Goal: Task Accomplishment & Management: Manage account settings

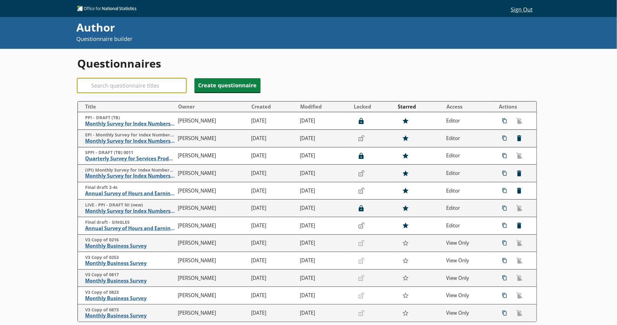
click at [161, 84] on input "Search" at bounding box center [131, 85] width 109 height 15
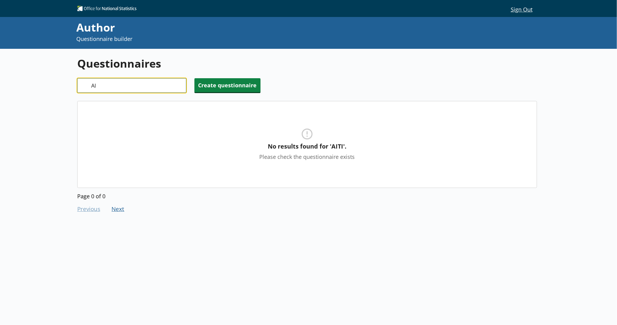
type input "A"
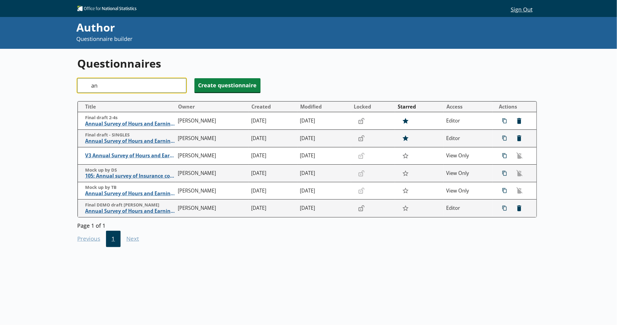
type input "a"
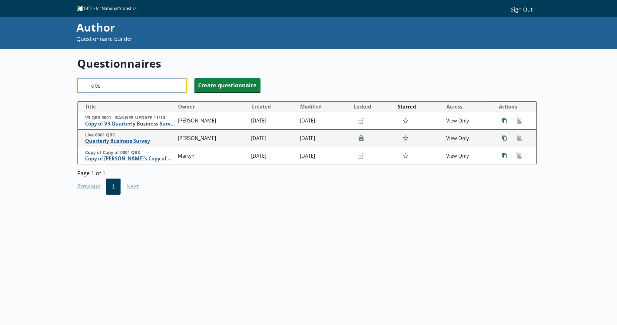
click at [145, 79] on input "qbs" at bounding box center [131, 85] width 109 height 15
type input "q"
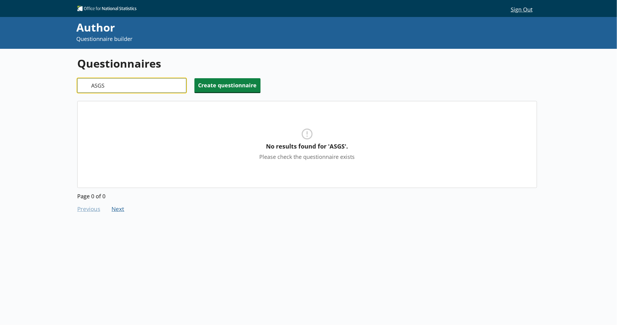
drag, startPoint x: 135, startPoint y: 90, endPoint x: 84, endPoint y: 93, distance: 50.7
click at [84, 93] on div "Search ASGS" at bounding box center [131, 85] width 109 height 15
type input "QITI"
click at [181, 89] on input "QITI" at bounding box center [131, 85] width 109 height 15
click at [180, 88] on input "QITI" at bounding box center [131, 85] width 109 height 15
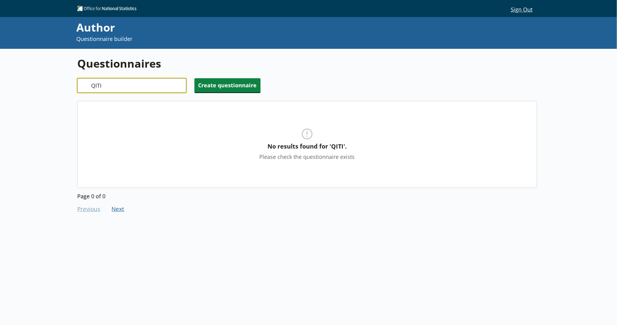
click at [180, 86] on input "QITI" at bounding box center [131, 85] width 109 height 15
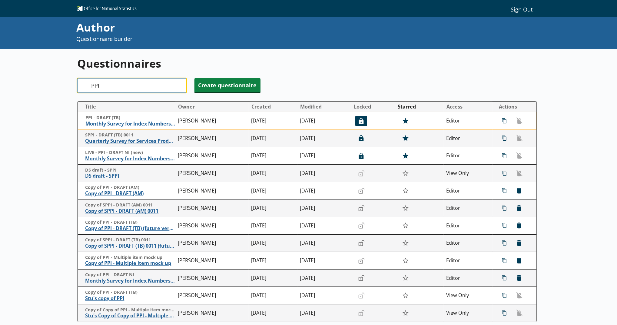
type input "PPI"
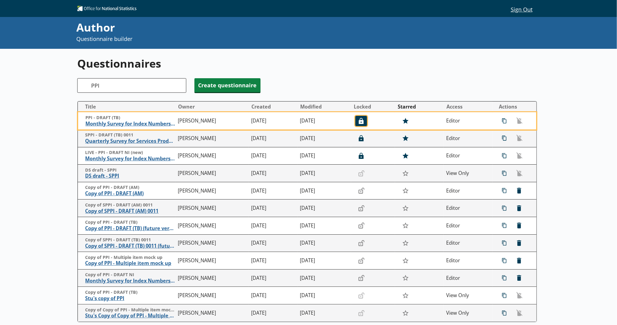
click at [359, 116] on button "Locked" at bounding box center [362, 121] width 12 height 10
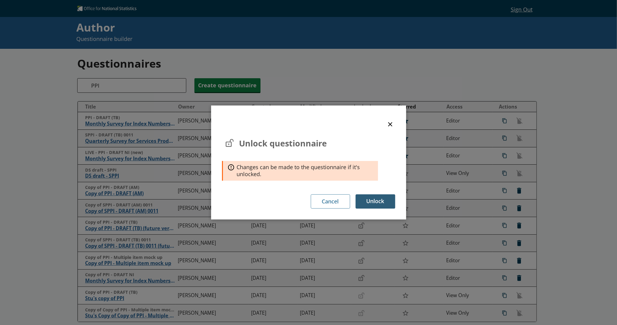
click at [369, 195] on button "Unlock" at bounding box center [376, 201] width 40 height 14
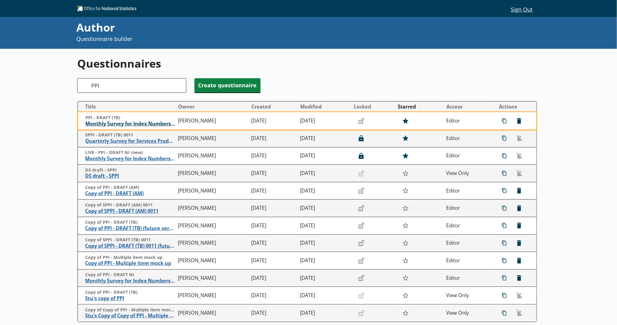
click at [130, 124] on span "Monthly Survey for Index Numbers of Producer Prices - Price Quotation Return" at bounding box center [130, 124] width 90 height 6
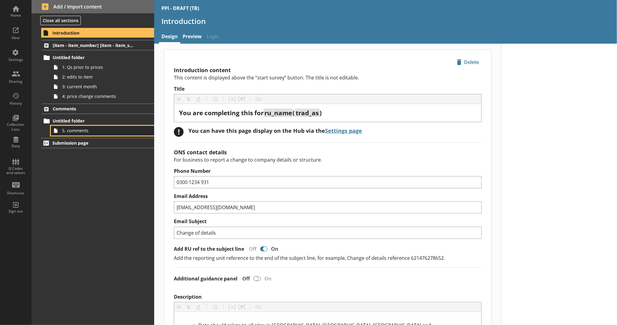
click at [121, 132] on span "5. comments" at bounding box center [99, 131] width 74 height 6
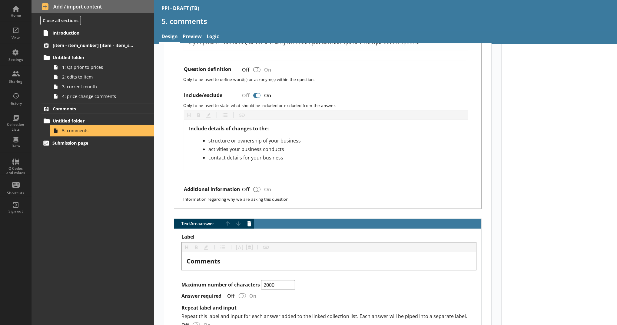
scroll to position [164, 0]
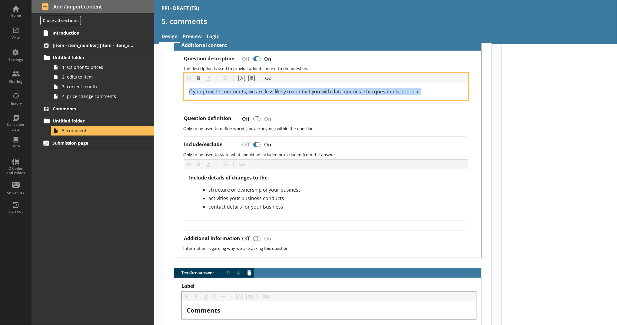
drag, startPoint x: 425, startPoint y: 91, endPoint x: 176, endPoint y: 89, distance: 248.3
click at [176, 89] on div "Question description Off On The description is used to provide added context to…" at bounding box center [327, 154] width 307 height 207
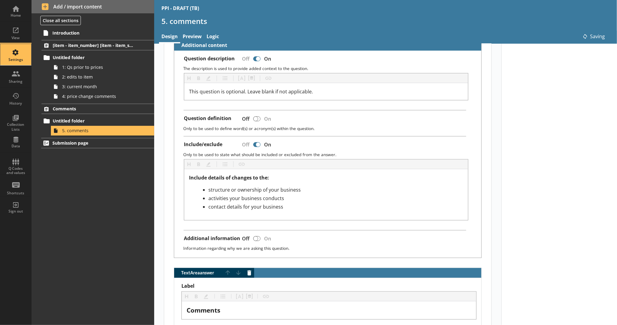
click at [18, 54] on div "Settings" at bounding box center [15, 54] width 21 height 21
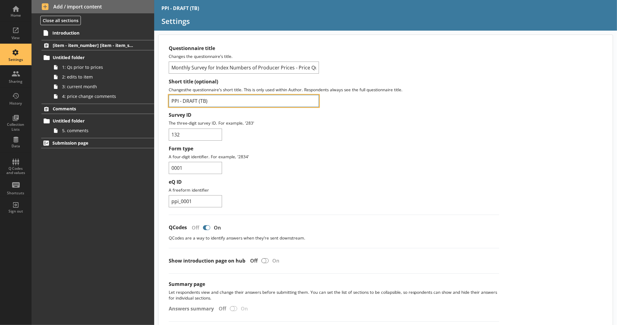
click at [171, 98] on input "PPI - DRAFT (TB)" at bounding box center [244, 101] width 150 height 12
type input "LIVE 2025 PPI - DRAFT (TB)"
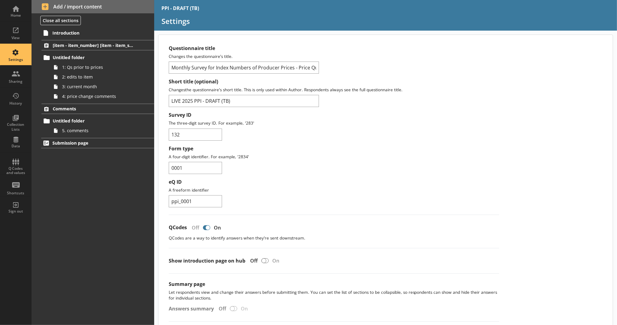
click at [414, 121] on p "The three-digit survey ID. For example, '283'" at bounding box center [334, 123] width 331 height 6
click at [21, 13] on div "Home" at bounding box center [15, 15] width 21 height 5
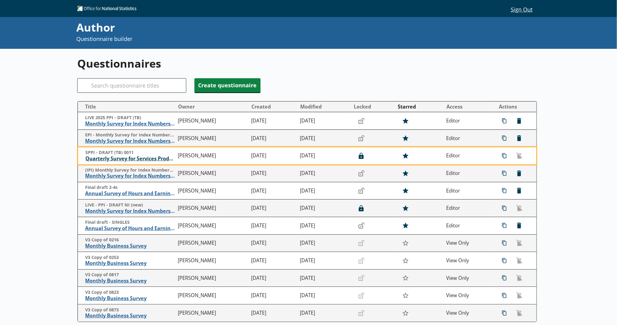
click at [134, 156] on span "Quarterly Survey for Services Producer Price Indices" at bounding box center [130, 158] width 90 height 6
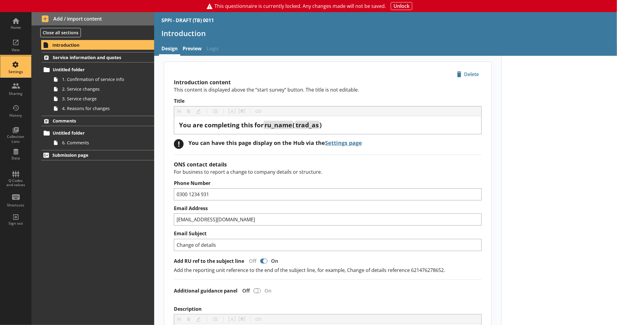
click at [28, 69] on link "Settings" at bounding box center [16, 67] width 32 height 22
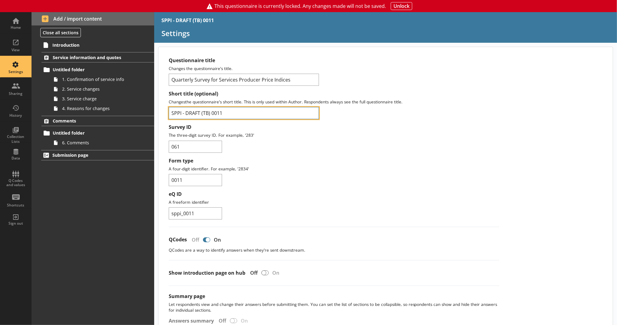
click at [173, 112] on input "SPPI - DRAFT (TB) 0011" at bounding box center [244, 113] width 150 height 12
type input "LIVE 2025 SPPI - DRAFT (TB) 0011"
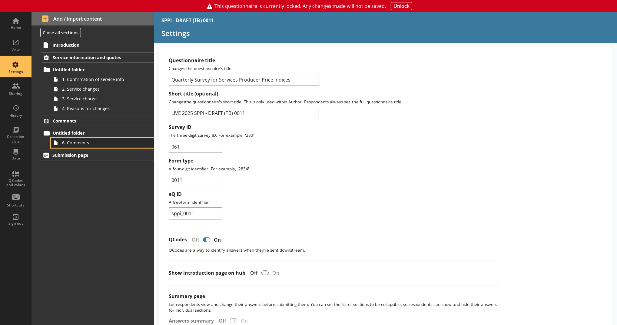
click at [114, 138] on link "6. Comments" at bounding box center [102, 143] width 103 height 10
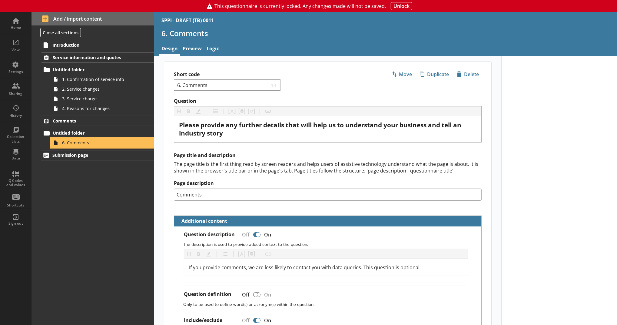
scroll to position [51, 0]
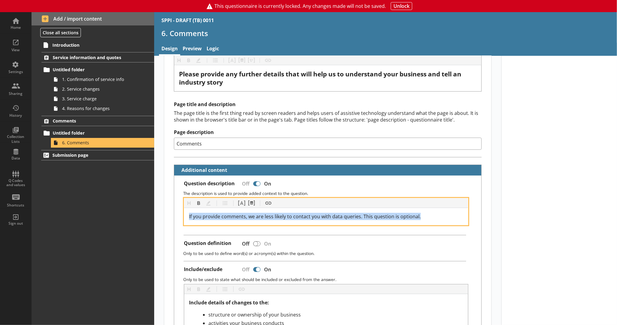
drag, startPoint x: 420, startPoint y: 214, endPoint x: 139, endPoint y: 226, distance: 281.5
click at [139, 226] on div "Home View Settings Sharing History Collection Lists Data Q Codes and values Sho…" at bounding box center [308, 168] width 617 height 313
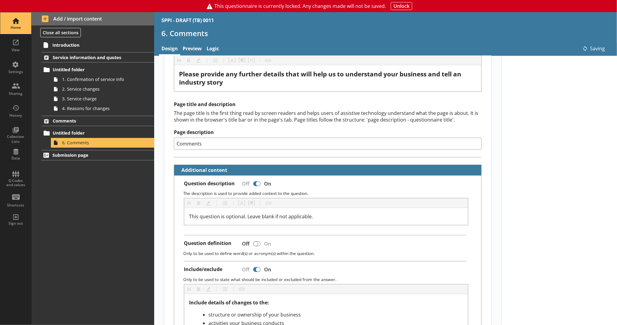
click at [20, 28] on div "Home" at bounding box center [15, 27] width 21 height 5
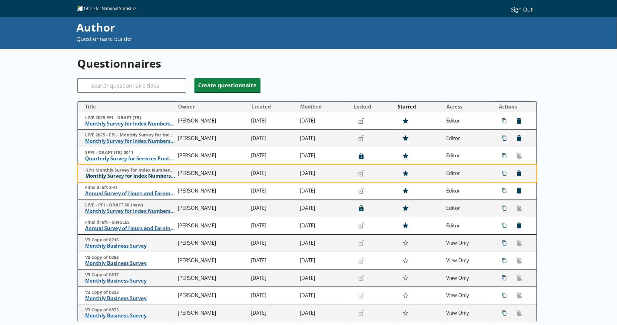
click at [128, 178] on span "Monthly Survey for Index Numbers of Import Prices - Price Quotation Return" at bounding box center [130, 176] width 90 height 6
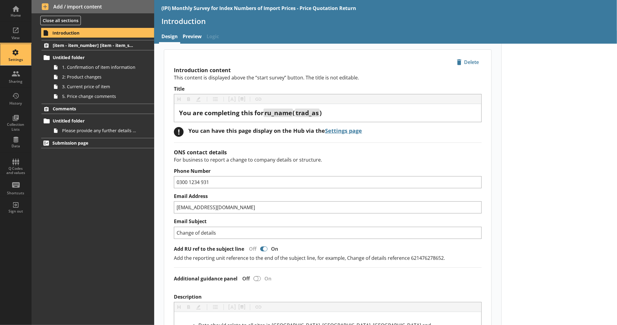
click at [22, 53] on div "Settings" at bounding box center [15, 54] width 21 height 21
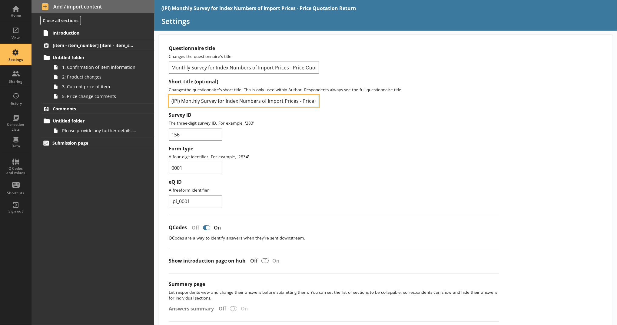
click at [171, 103] on input "(IPI) Monthly Survey for Index Numbers of Import Prices - Price Quotation Return" at bounding box center [244, 101] width 150 height 12
type input "LIVE 2025 (IPI) Monthly Survey for Index Numbers of Import Prices - Price Quota…"
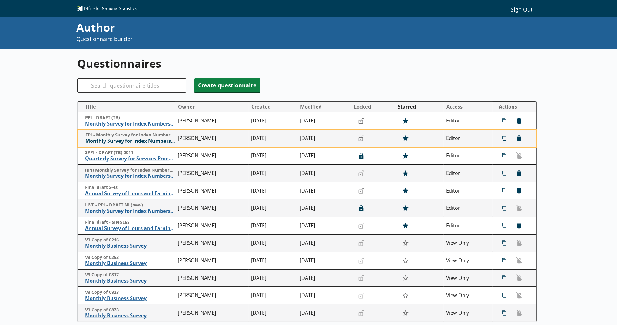
click at [143, 144] on span "Monthly Survey for Index Numbers of Export Prices - Price Quotation Return" at bounding box center [130, 141] width 90 height 6
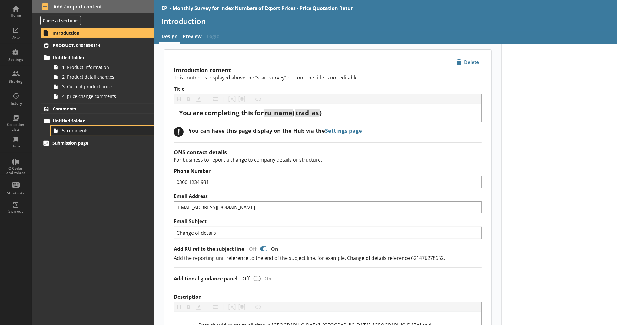
click at [68, 127] on link "5. comments" at bounding box center [102, 131] width 103 height 10
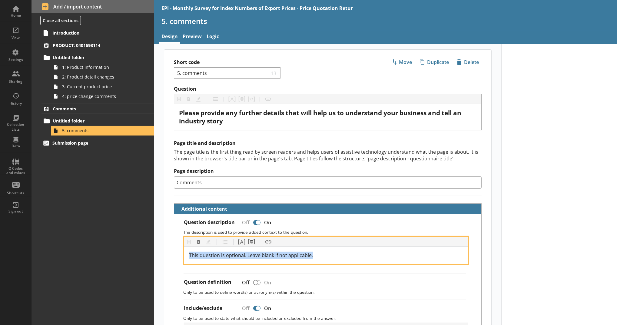
drag, startPoint x: 311, startPoint y: 253, endPoint x: 182, endPoint y: 248, distance: 129.5
click at [184, 248] on div "This question is optional. Leave blank if not applicable." at bounding box center [326, 255] width 284 height 17
copy span "This question is optional. Leave blank if not applicable."
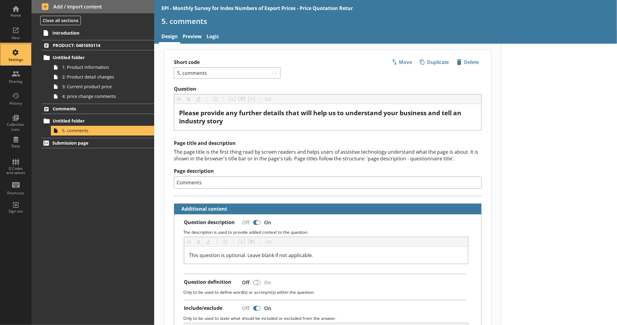
click at [18, 45] on div "Settings" at bounding box center [15, 54] width 21 height 21
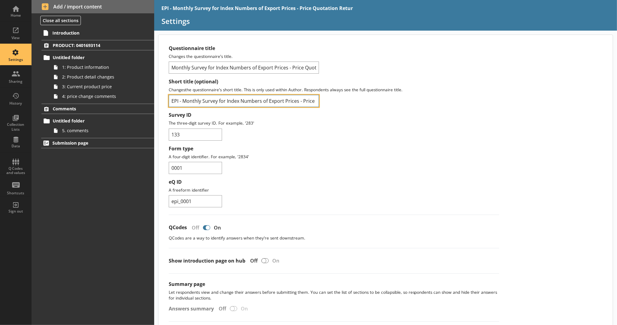
click at [172, 104] on input "EPI - Monthly Survey for Index Numbers of Export Prices - Price Quotation Retur" at bounding box center [244, 101] width 150 height 12
type input "LIVE 2025 - EPI - Monthly Survey for Index Numbers of Export Prices - Price Quo…"
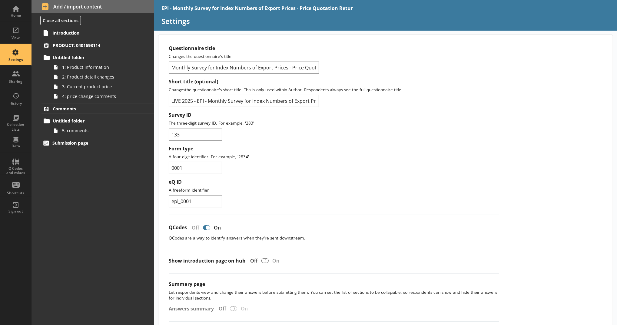
click at [268, 167] on div "Form type A four-digit identifier. For example, '2834' 0001" at bounding box center [334, 159] width 331 height 28
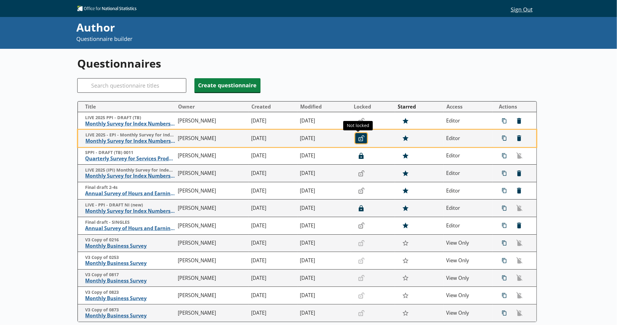
click at [356, 143] on button "Unlocked" at bounding box center [362, 138] width 12 height 10
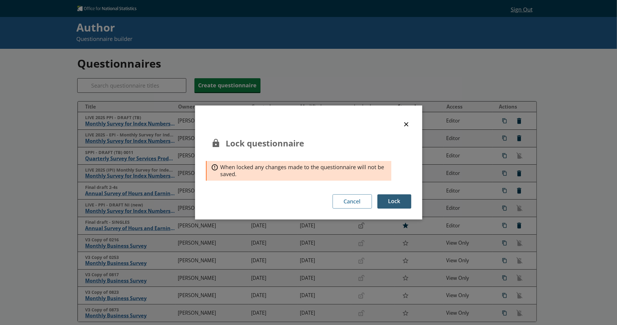
click at [399, 205] on button "Lock" at bounding box center [395, 201] width 34 height 14
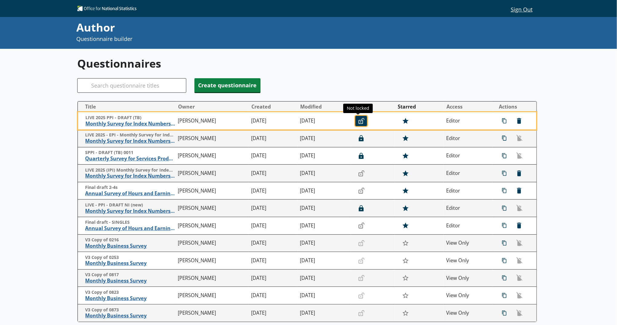
click at [359, 121] on icon "Unlocked" at bounding box center [362, 121] width 6 height 6
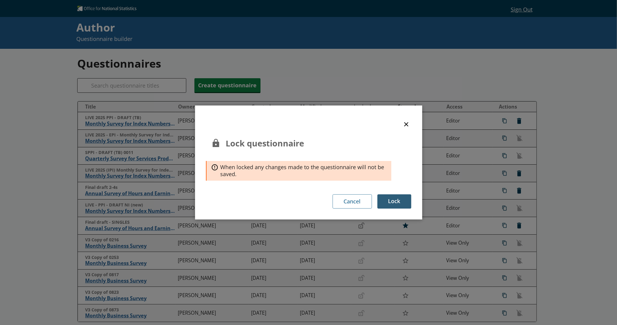
click at [392, 196] on button "Lock" at bounding box center [395, 201] width 34 height 14
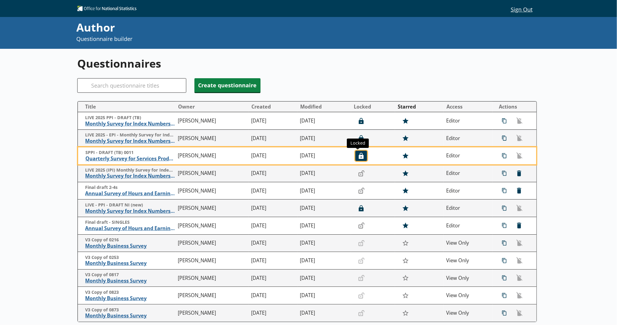
click at [359, 157] on icon "Locked" at bounding box center [362, 156] width 6 height 6
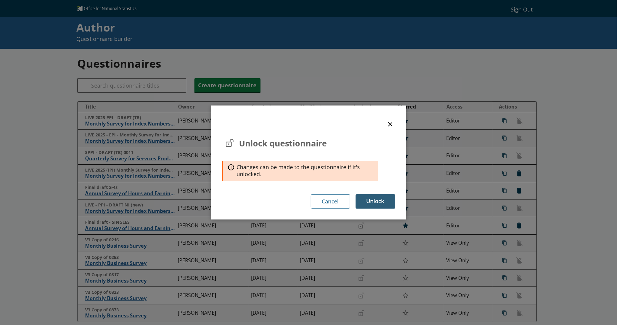
click at [360, 206] on button "Unlock" at bounding box center [376, 201] width 40 height 14
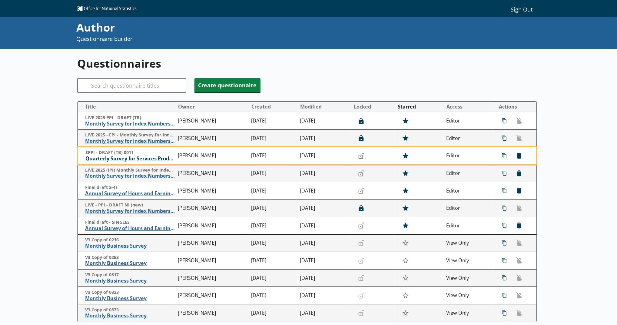
click at [127, 160] on span "Quarterly Survey for Services Producer Price Indices" at bounding box center [130, 158] width 90 height 6
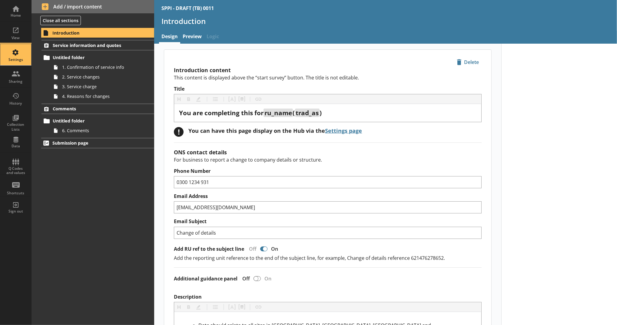
click at [18, 61] on div "Settings" at bounding box center [15, 59] width 21 height 5
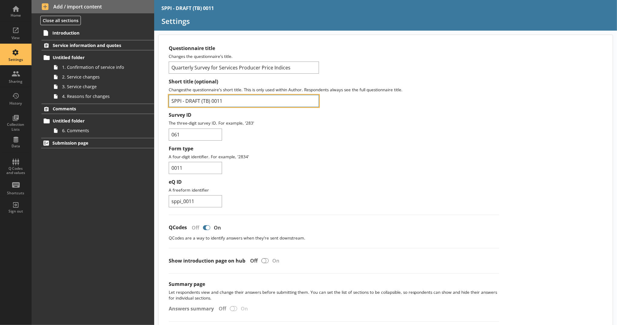
click at [171, 103] on input "SPPI - DRAFT (TB) 0011" at bounding box center [244, 101] width 150 height 12
type input "LIVE 2025 SPPI - DRAFT (TB) 0011"
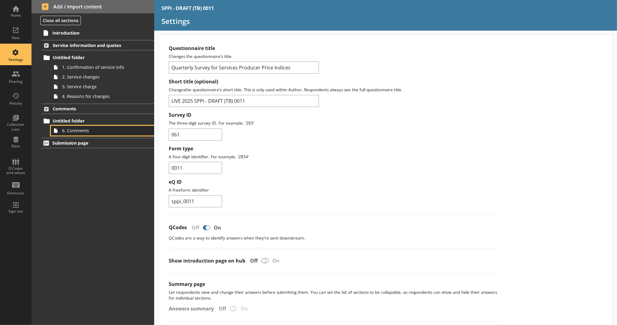
click at [128, 129] on span "6. Comments" at bounding box center [99, 131] width 74 height 6
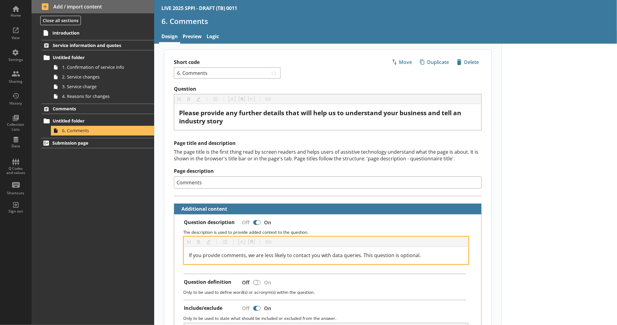
click at [419, 251] on div "If you provide comments, we are less likely to contact you with data queries. T…" at bounding box center [326, 255] width 284 height 17
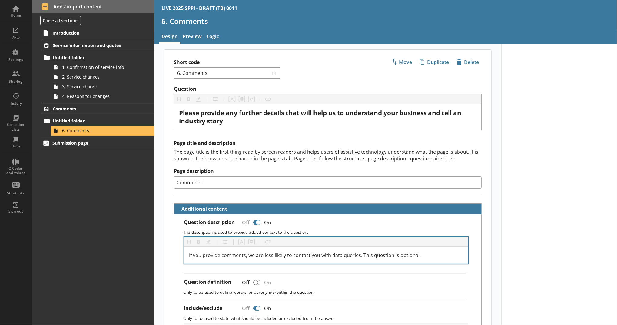
drag, startPoint x: 186, startPoint y: 253, endPoint x: 435, endPoint y: 258, distance: 248.9
click at [435, 258] on div "If you provide comments, we are less likely to contact you with data queries. T…" at bounding box center [326, 255] width 284 height 17
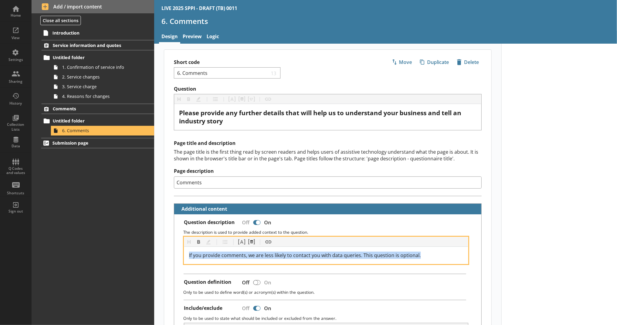
drag, startPoint x: 426, startPoint y: 253, endPoint x: 165, endPoint y: 265, distance: 260.6
click at [165, 265] on div "Question Heading Heading Bold Bold Highlight Highlight List List Pipe answer Pi…" at bounding box center [327, 317] width 327 height 462
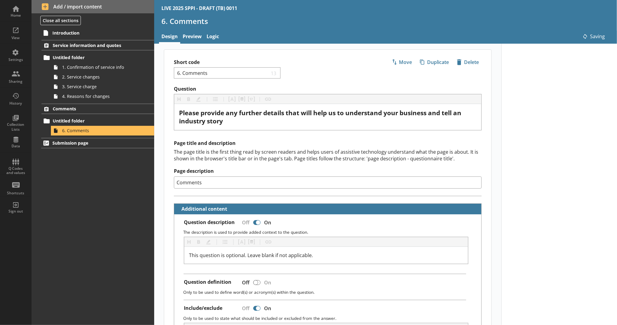
click at [301, 177] on input "Comments" at bounding box center [328, 182] width 308 height 12
click at [18, 3] on div "Home" at bounding box center [15, 10] width 21 height 21
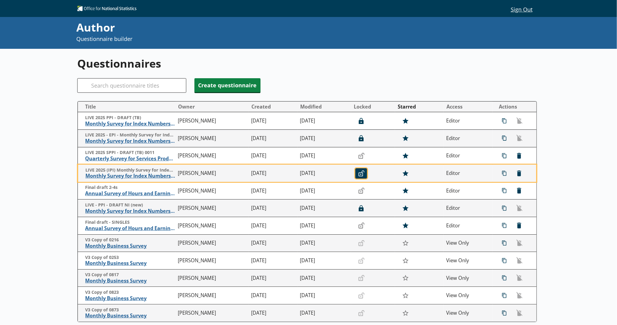
click at [359, 176] on icon "Unlocked" at bounding box center [362, 173] width 6 height 6
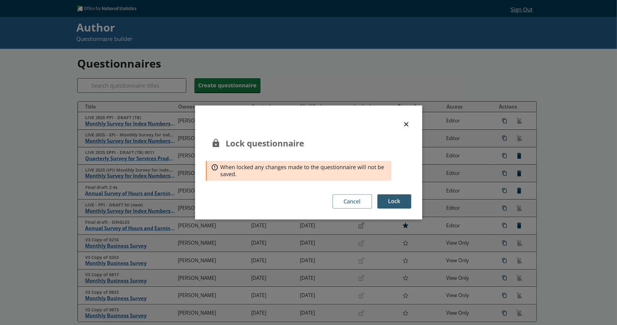
click at [388, 197] on button "Lock" at bounding box center [395, 201] width 34 height 14
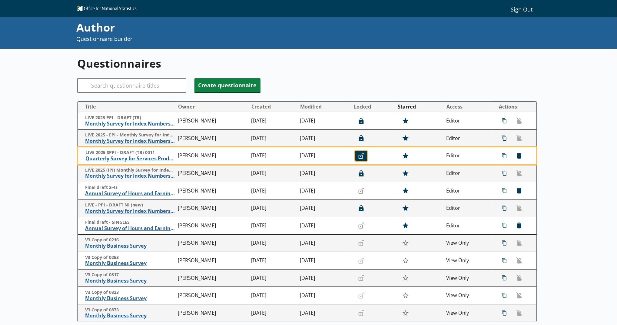
click at [359, 154] on icon "Unlocked" at bounding box center [362, 156] width 6 height 6
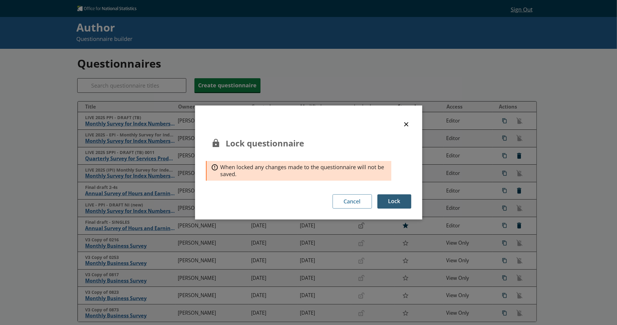
click at [384, 199] on button "Lock" at bounding box center [395, 201] width 34 height 14
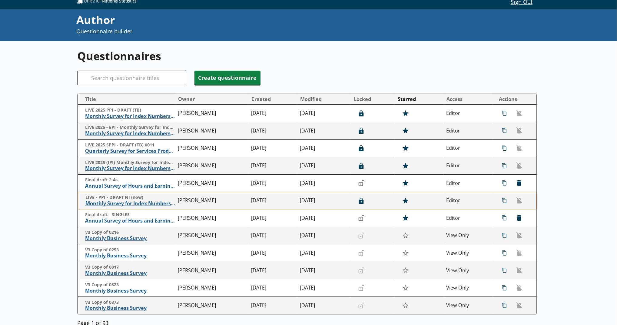
scroll to position [8, 0]
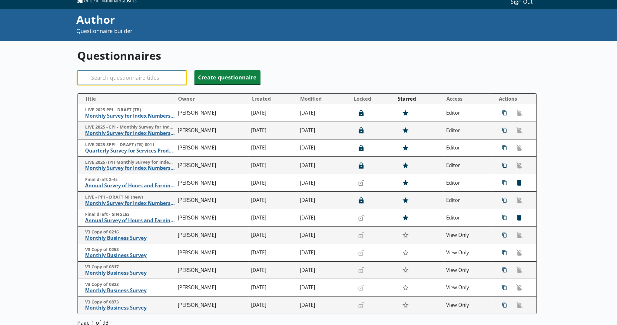
click at [133, 82] on input "Search" at bounding box center [131, 77] width 109 height 15
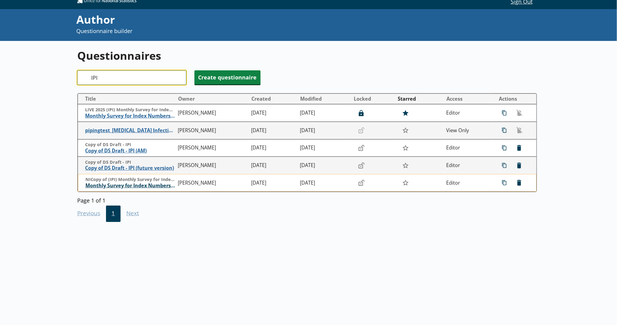
type input "IPI"
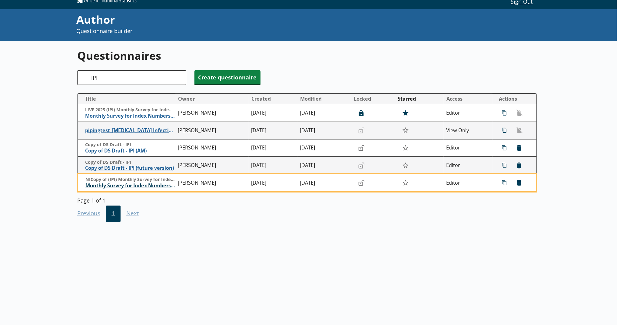
click at [138, 186] on span "Monthly Survey for Index Numbers of Import Prices - Price Quotation Return" at bounding box center [130, 185] width 90 height 6
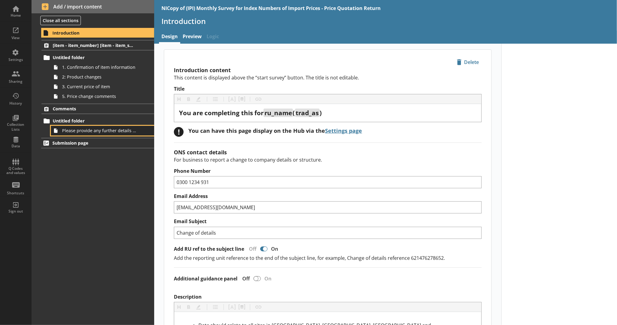
click at [121, 135] on link "Please provide any further details that will help us to understand your busines…" at bounding box center [102, 131] width 103 height 10
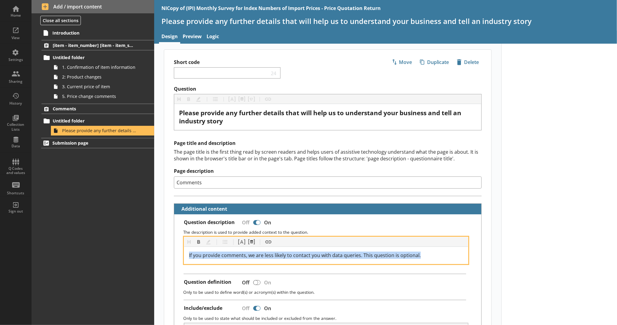
drag, startPoint x: 421, startPoint y: 256, endPoint x: 177, endPoint y: 246, distance: 244.5
click at [179, 246] on div "Heading Heading Bold Bold Highlight Highlight List List Pipe answer Pipe answer…" at bounding box center [328, 250] width 298 height 27
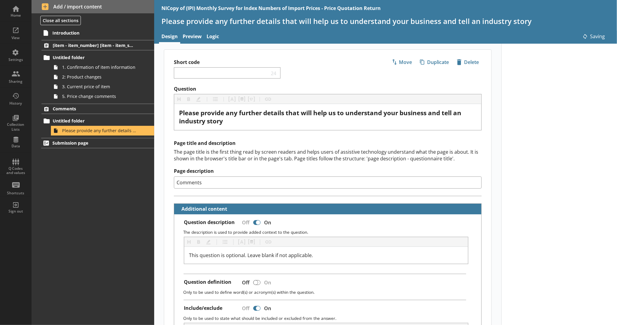
click at [519, 256] on div at bounding box center [560, 328] width 116 height 569
click at [21, 62] on div "Settings" at bounding box center [15, 59] width 21 height 5
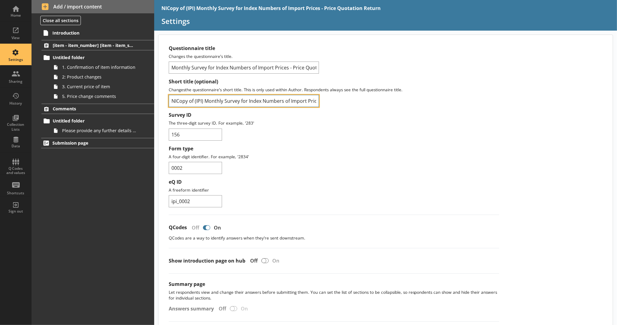
click at [171, 102] on input "NICopy of (IPI) Monthly Survey for Index Numbers of Import Prices - Price Quota…" at bounding box center [244, 101] width 150 height 12
type input "LIVE 2025 NICopy of (IPI) Monthly Survey for Index Numbers of Import Prices - P…"
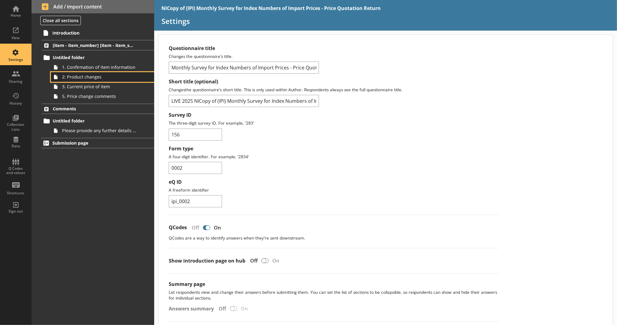
click at [101, 76] on span "2: Product changes" at bounding box center [99, 77] width 74 height 6
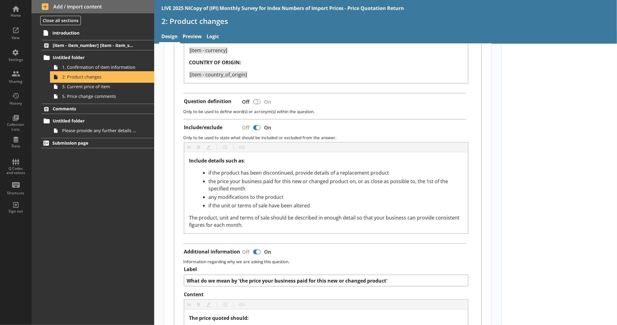
scroll to position [394, 0]
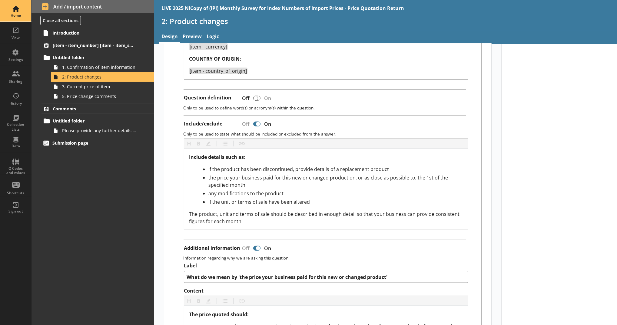
click at [23, 12] on div "Home" at bounding box center [15, 10] width 21 height 21
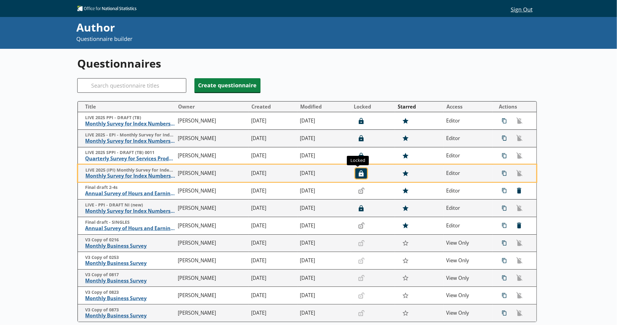
click at [359, 175] on icon "button" at bounding box center [361, 173] width 5 height 6
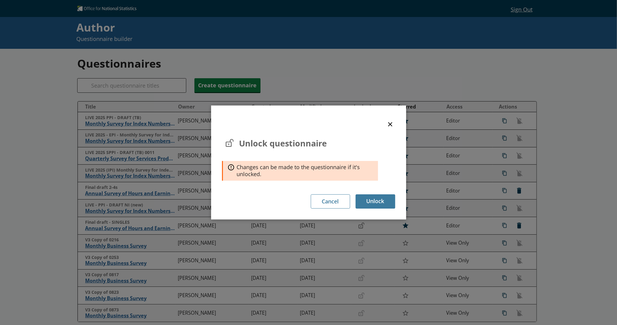
click at [392, 124] on button "×" at bounding box center [390, 124] width 9 height 14
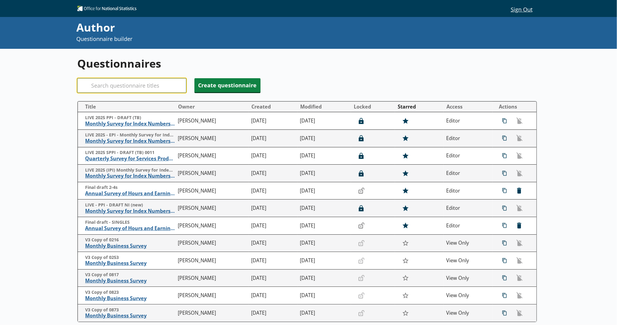
click at [159, 86] on input "Search" at bounding box center [131, 85] width 109 height 15
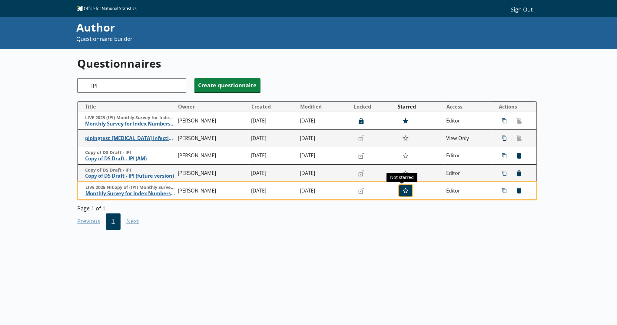
click at [405, 190] on icon "button" at bounding box center [406, 191] width 6 height 6
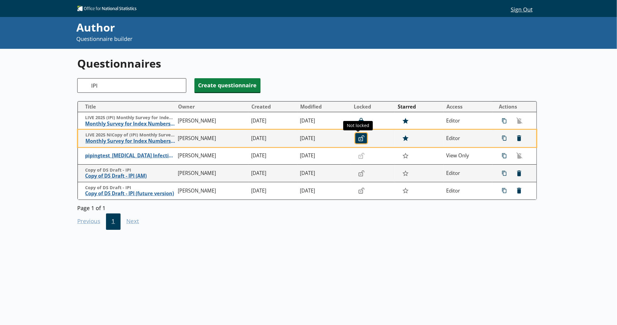
click at [360, 139] on icon "Unlocked" at bounding box center [362, 138] width 6 height 6
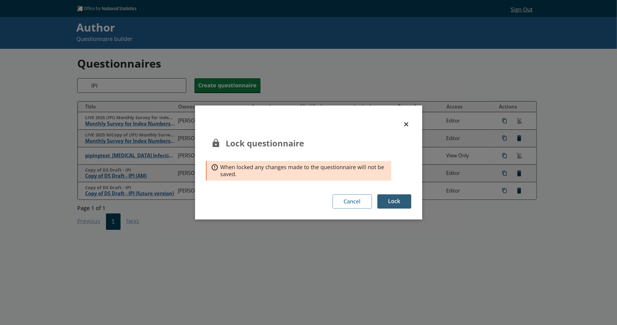
click at [387, 200] on button "Lock" at bounding box center [395, 201] width 34 height 14
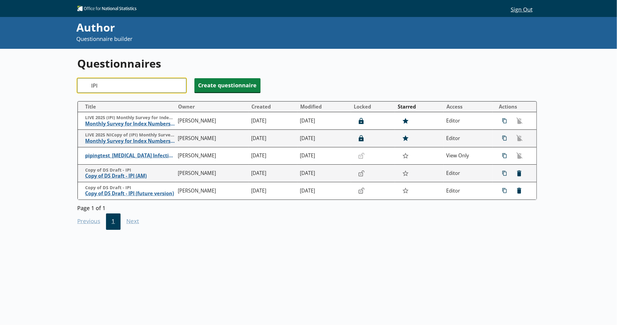
click at [136, 88] on input "IPI" at bounding box center [131, 85] width 109 height 15
type input "I"
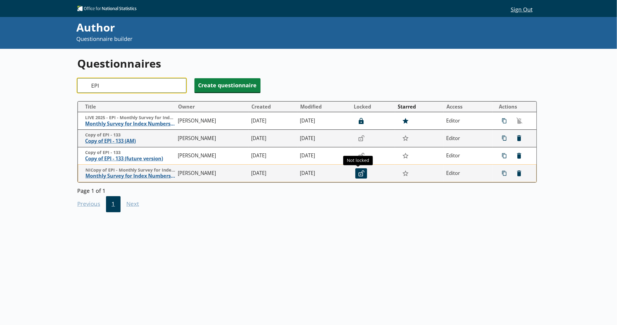
type input "EPI"
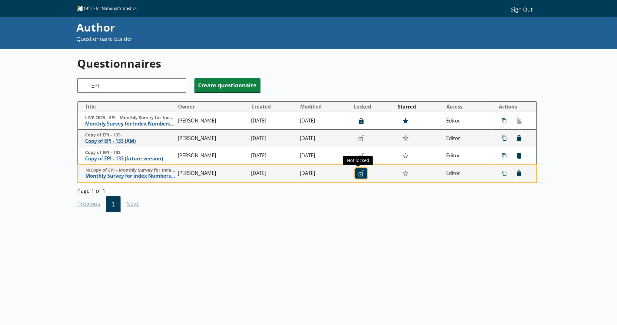
click at [364, 172] on button "Unlocked" at bounding box center [362, 173] width 12 height 10
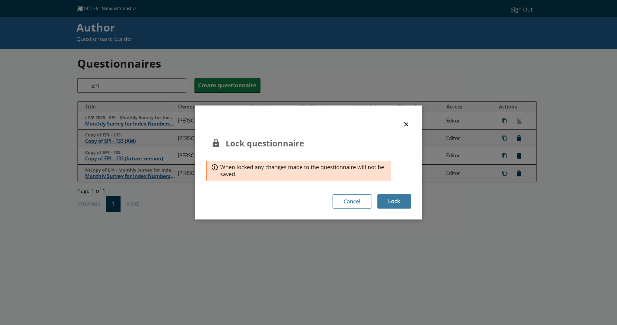
click at [405, 125] on button "×" at bounding box center [406, 124] width 9 height 14
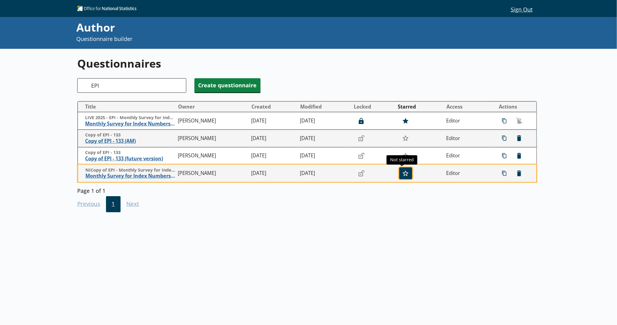
click at [402, 170] on button "button" at bounding box center [405, 173] width 13 height 12
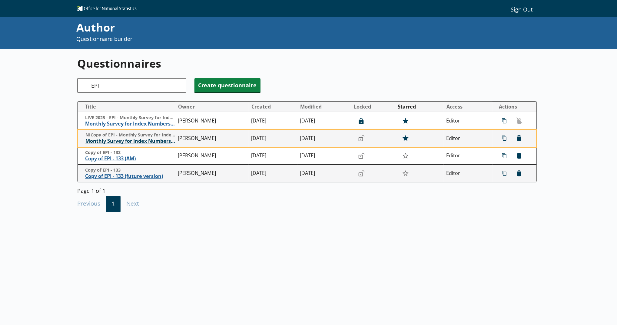
click at [129, 139] on span "Monthly Survey for Index Numbers of Export Prices - Price Quotation Return" at bounding box center [130, 141] width 90 height 6
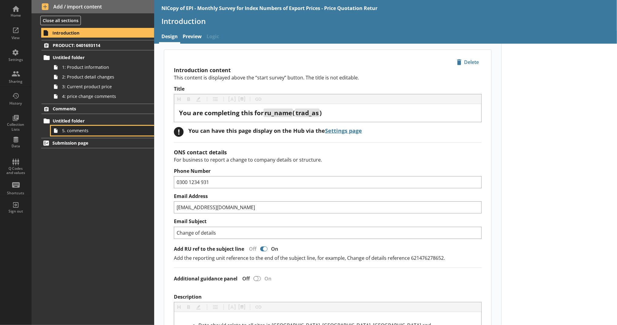
click at [88, 135] on link "5. comments" at bounding box center [102, 131] width 103 height 10
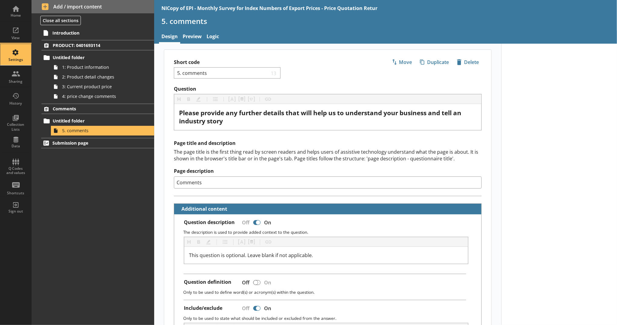
click at [25, 62] on div "Settings" at bounding box center [15, 54] width 21 height 21
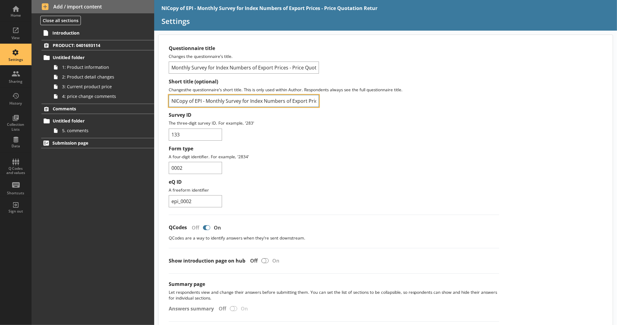
click at [173, 102] on input "NICopy of EPI - Monthly Survey for Index Numbers of Export Prices - Price Quota…" at bounding box center [244, 101] width 150 height 12
type input "LIVE 2025 NICopy of EPI - Monthly Survey for Index Numbers of Export Prices - P…"
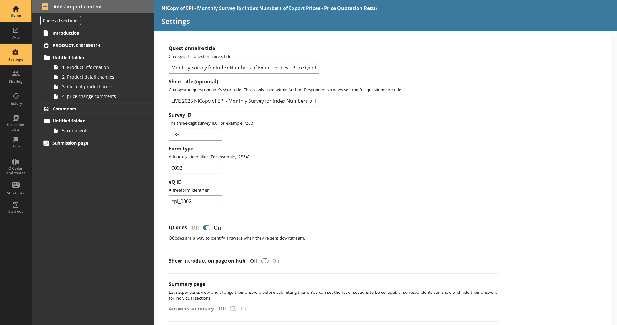
click at [25, 7] on div "Home" at bounding box center [15, 10] width 21 height 21
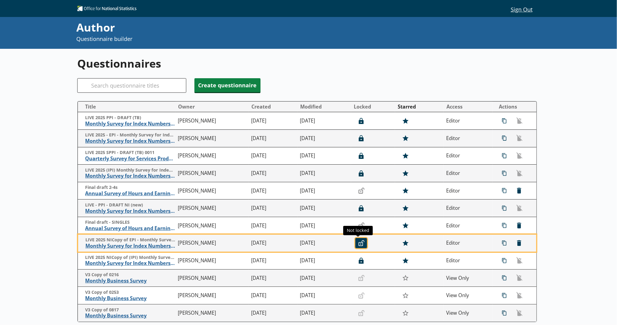
click at [360, 247] on button "Unlocked" at bounding box center [362, 243] width 12 height 10
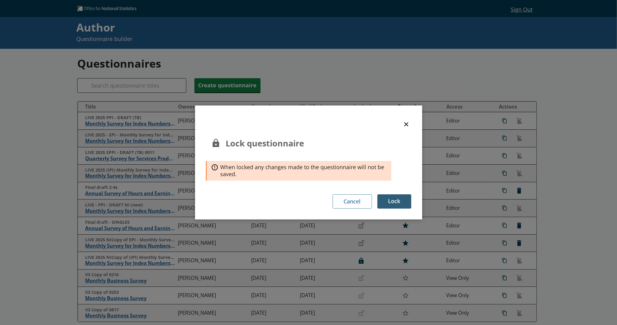
click at [386, 207] on button "Lock" at bounding box center [395, 201] width 34 height 14
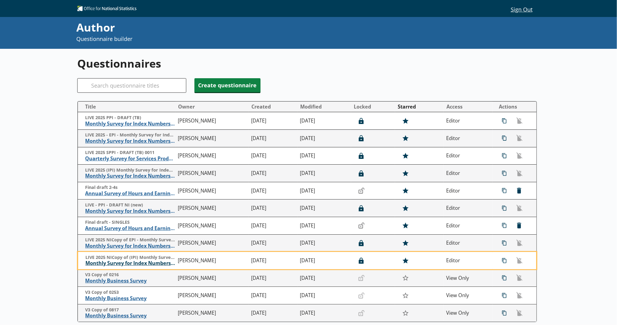
click at [156, 264] on span "Monthly Survey for Index Numbers of Import Prices - Price Quotation Return" at bounding box center [130, 263] width 90 height 6
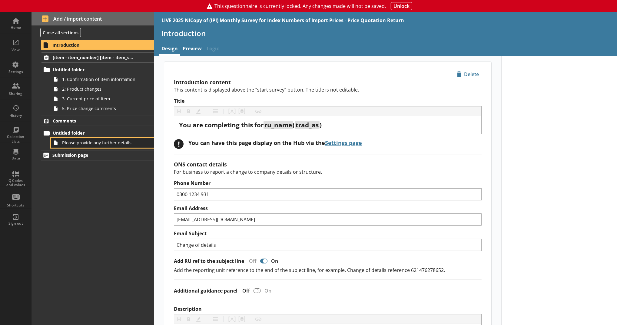
click at [113, 146] on link "Please provide any further details that will help us to understand your busines…" at bounding box center [102, 143] width 103 height 10
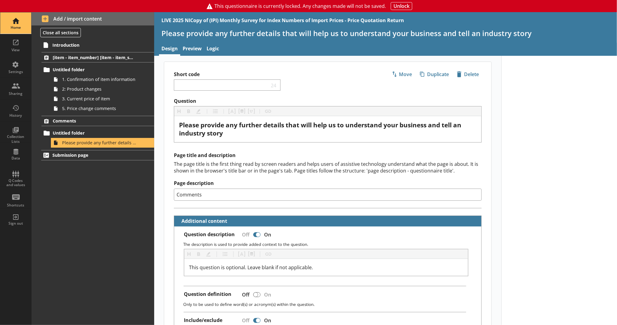
click at [18, 20] on div "Home" at bounding box center [15, 22] width 21 height 21
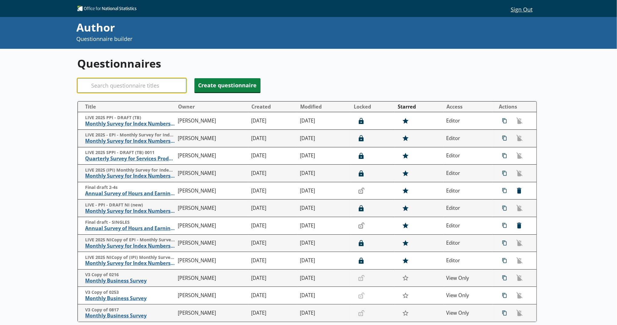
click at [111, 83] on input "Search" at bounding box center [131, 85] width 109 height 15
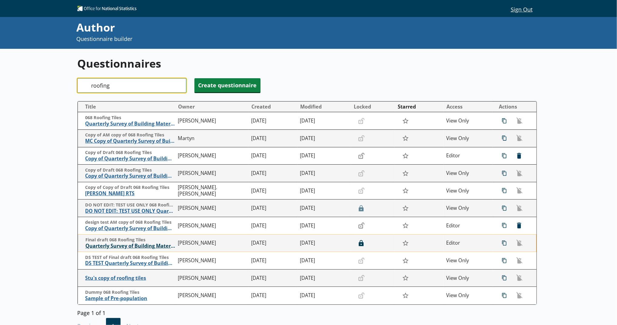
type input "roofing"
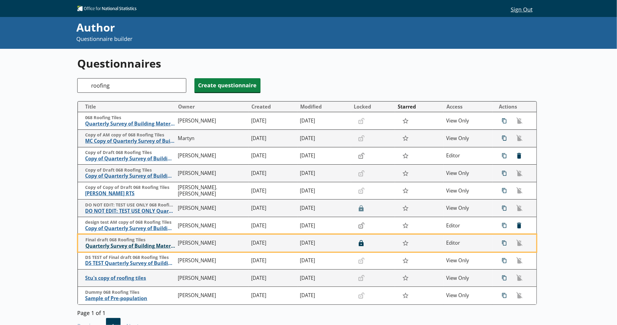
click at [159, 245] on span "Quarterly Survey of Building Materials - Concrete Roofing Tiles" at bounding box center [130, 246] width 90 height 6
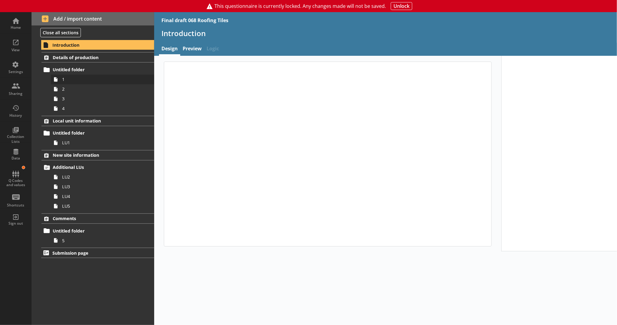
type textarea "x"
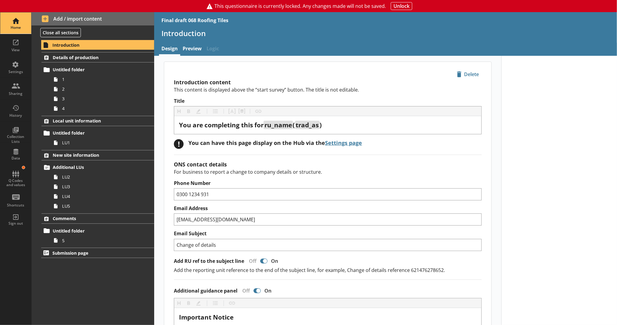
click at [19, 22] on div "Home" at bounding box center [15, 22] width 21 height 21
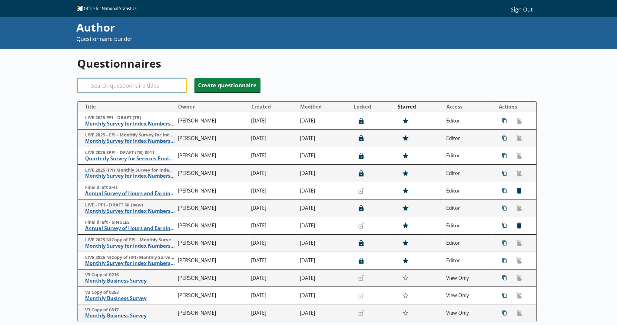
click at [113, 89] on input "Search" at bounding box center [131, 85] width 109 height 15
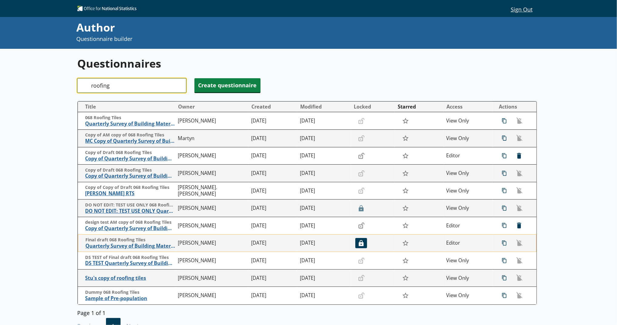
type input "roofing"
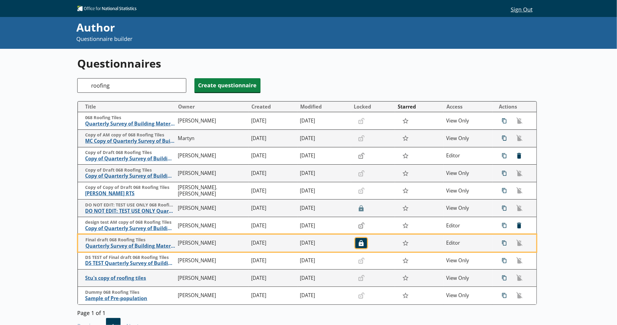
click at [359, 243] on icon "button" at bounding box center [361, 243] width 5 height 6
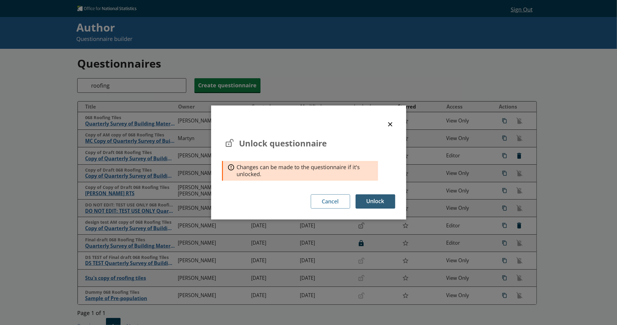
click at [370, 198] on button "Unlock" at bounding box center [376, 201] width 40 height 14
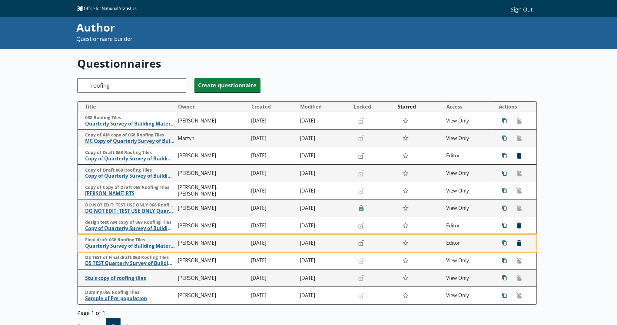
click at [141, 247] on span "Quarterly Survey of Building Materials - Concrete Roofing Tiles" at bounding box center [130, 246] width 90 height 6
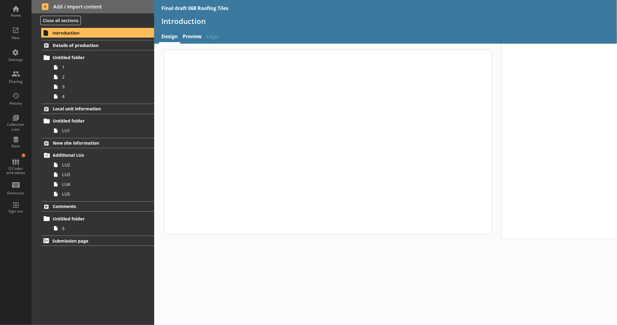
type textarea "x"
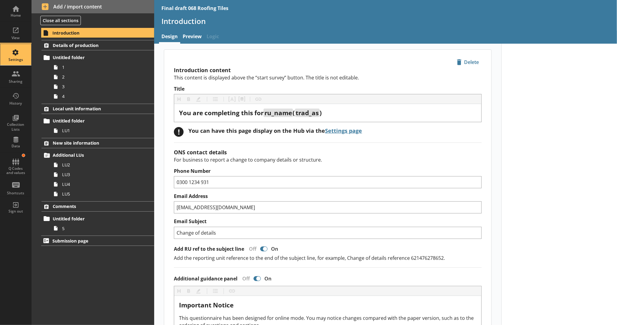
click at [25, 55] on div "Settings" at bounding box center [15, 54] width 21 height 21
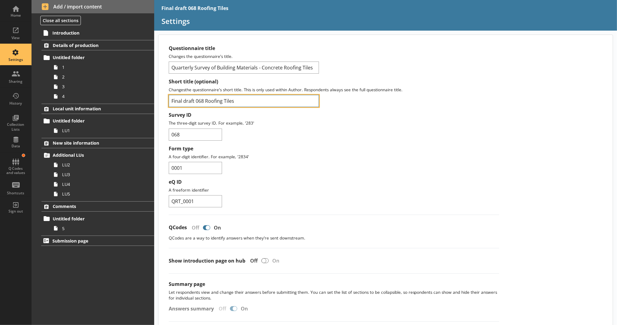
click at [171, 101] on input "Final draft 068 Roofing Tiles" at bounding box center [244, 101] width 150 height 12
type input "LIVE Final draft 068 Roofing Tiles"
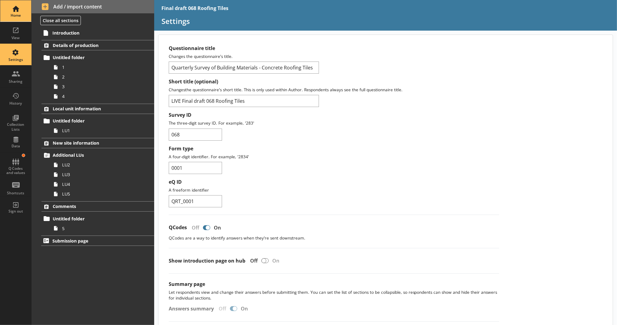
click at [22, 6] on div "Home" at bounding box center [15, 10] width 21 height 21
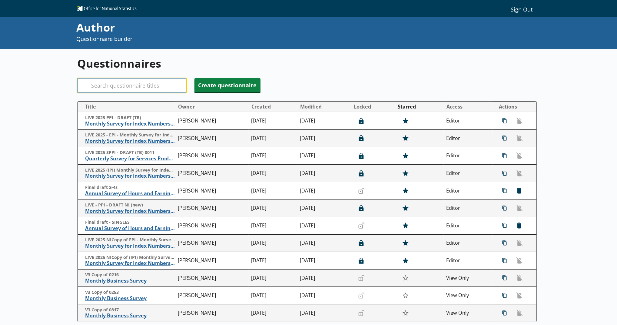
click at [130, 85] on input "Search" at bounding box center [131, 85] width 109 height 15
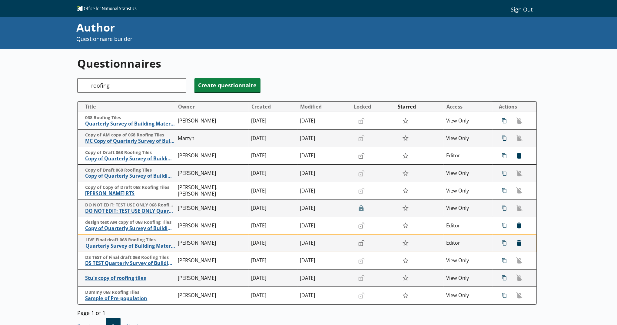
click at [356, 249] on td "Unlocked Not locked" at bounding box center [373, 243] width 44 height 18
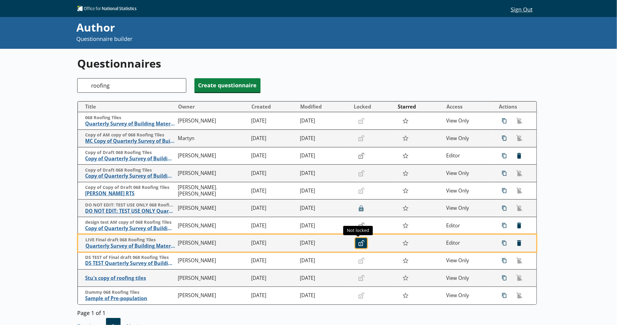
click at [359, 246] on icon "Unlocked" at bounding box center [362, 243] width 6 height 6
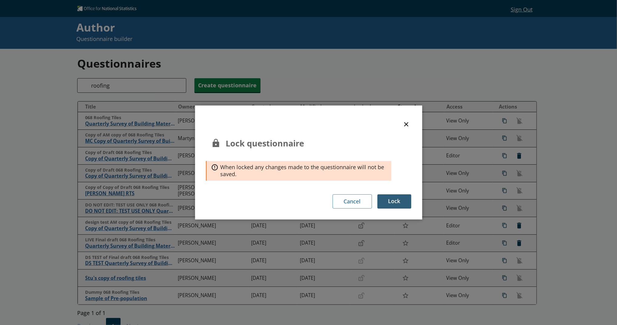
click at [395, 202] on button "Lock" at bounding box center [395, 201] width 34 height 14
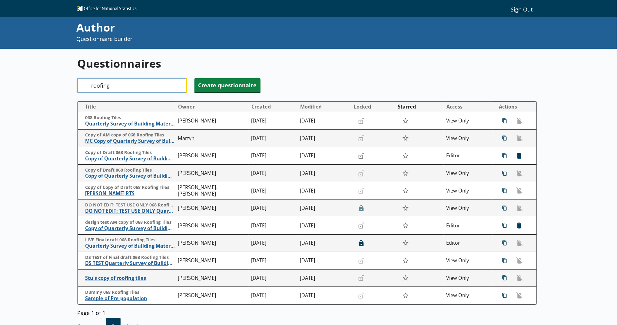
click at [118, 86] on input "roofing" at bounding box center [131, 85] width 109 height 15
type input "r"
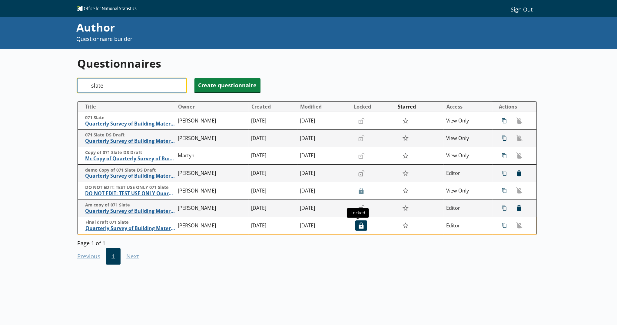
type input "slate"
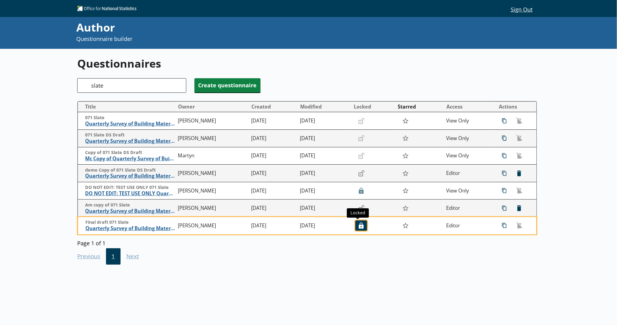
click at [359, 224] on icon "Locked" at bounding box center [362, 225] width 6 height 6
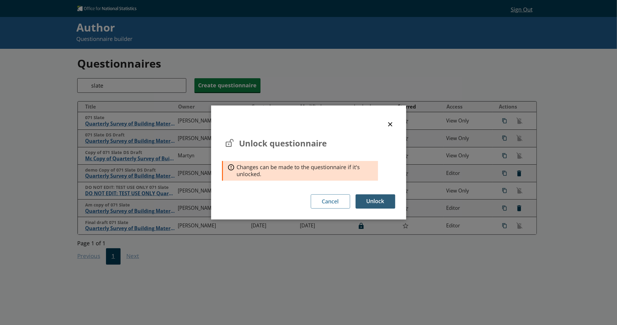
click at [375, 206] on button "Unlock" at bounding box center [376, 201] width 40 height 14
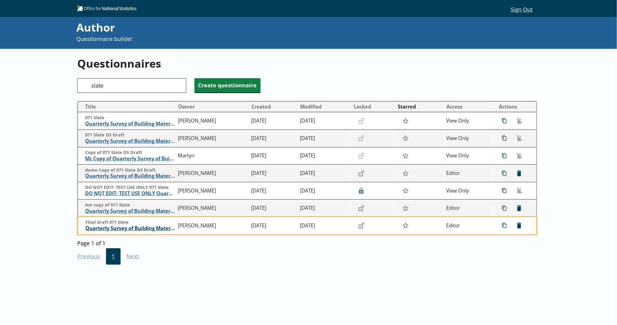
click at [161, 229] on span "Quarterly Survey of Building Materials - Slate" at bounding box center [130, 228] width 90 height 6
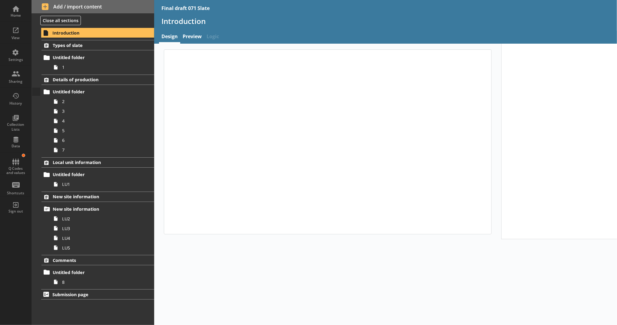
type textarea "x"
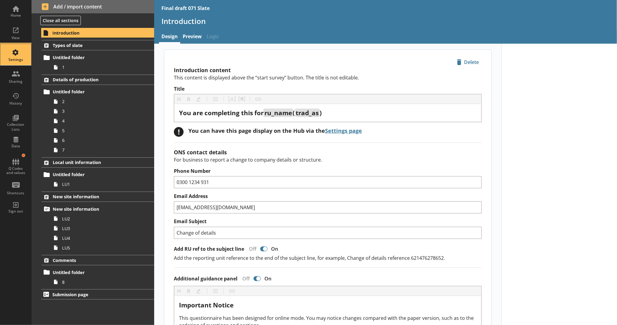
click at [22, 57] on div "Settings" at bounding box center [15, 59] width 21 height 5
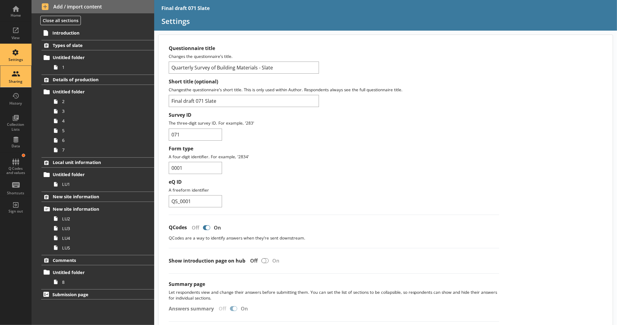
click at [22, 74] on div "Sharing" at bounding box center [15, 76] width 21 height 21
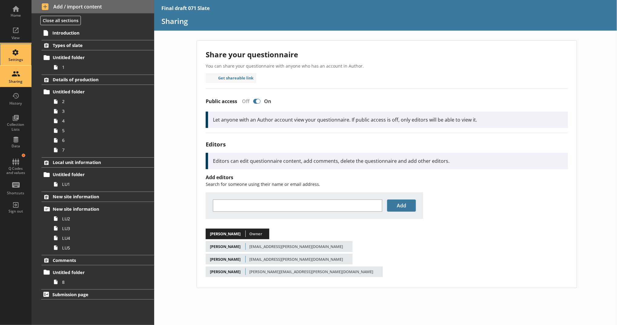
click at [22, 56] on div "Settings" at bounding box center [15, 54] width 21 height 21
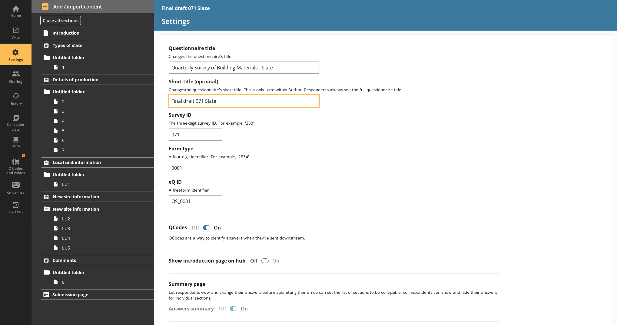
click at [173, 100] on input "Final draft 071 Slate" at bounding box center [244, 101] width 150 height 12
type input "LIVE Final draft 071 Slate"
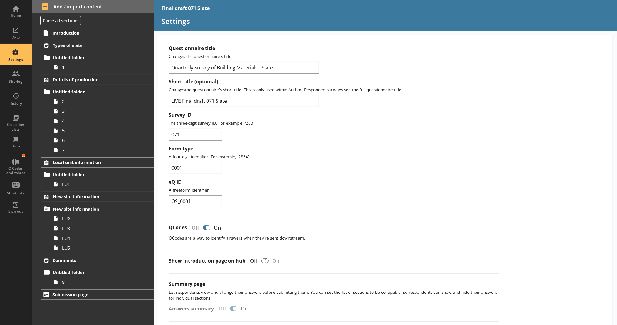
click at [340, 136] on div "Survey ID The three-digit survey ID. For example, '283' 071" at bounding box center [334, 126] width 331 height 28
click at [10, 9] on div "Home" at bounding box center [15, 10] width 21 height 21
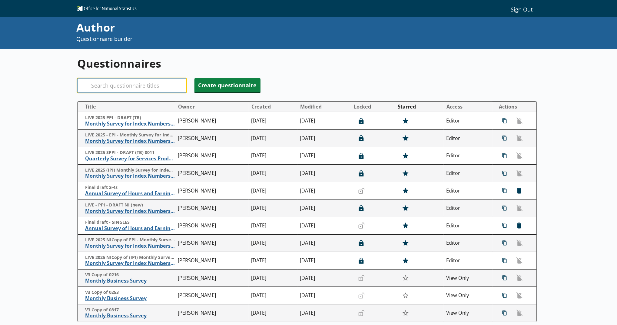
click at [163, 91] on input "Search" at bounding box center [131, 85] width 109 height 15
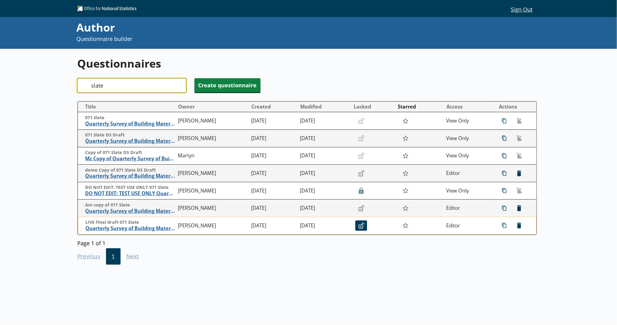
type input "slate"
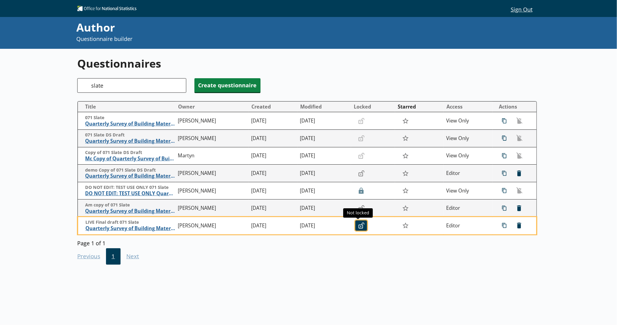
click at [362, 223] on button "Unlocked" at bounding box center [362, 225] width 12 height 10
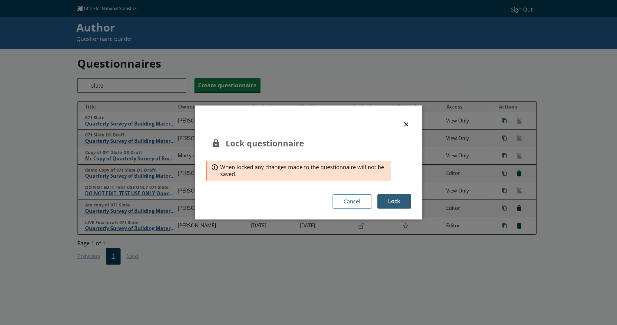
click at [387, 204] on button "Lock" at bounding box center [395, 201] width 34 height 14
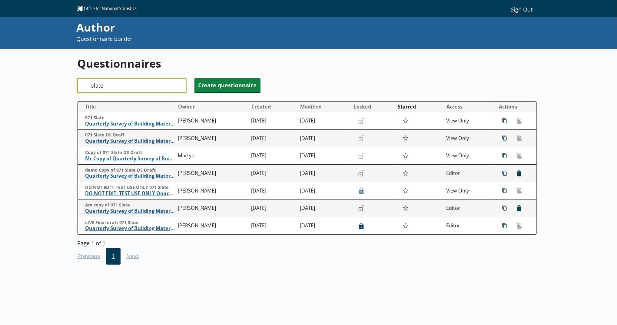
click at [176, 86] on input "slate" at bounding box center [131, 85] width 109 height 15
click at [177, 86] on input "slate" at bounding box center [131, 85] width 109 height 15
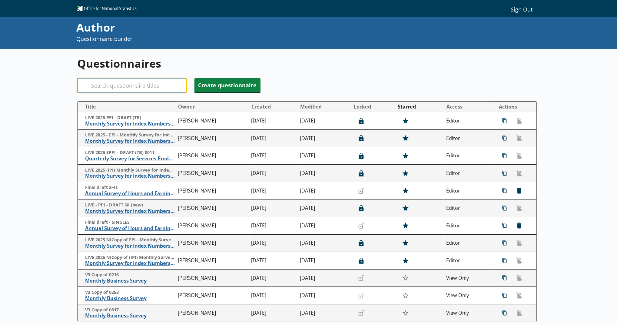
click at [149, 85] on input "Search" at bounding box center [131, 85] width 109 height 15
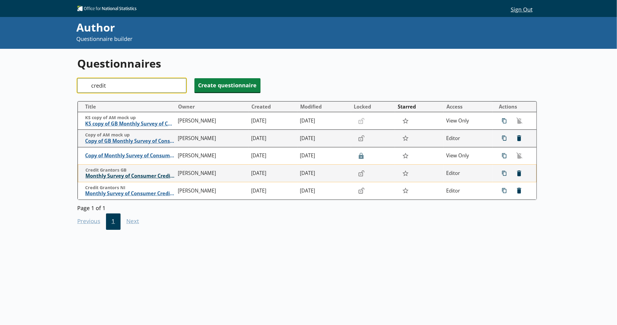
type input "credit"
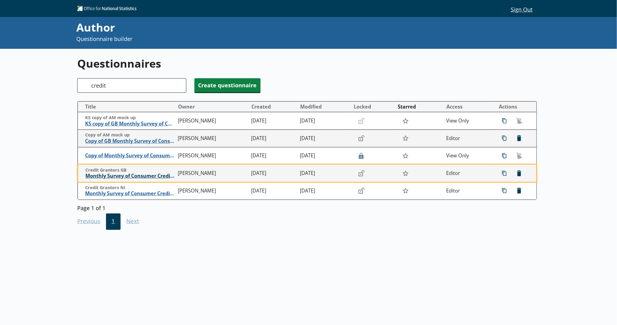
click at [157, 175] on span "Monthly Survey of Consumer Credit Grantors" at bounding box center [130, 176] width 90 height 6
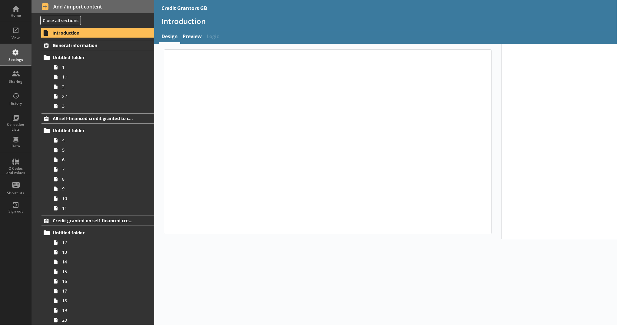
type textarea "x"
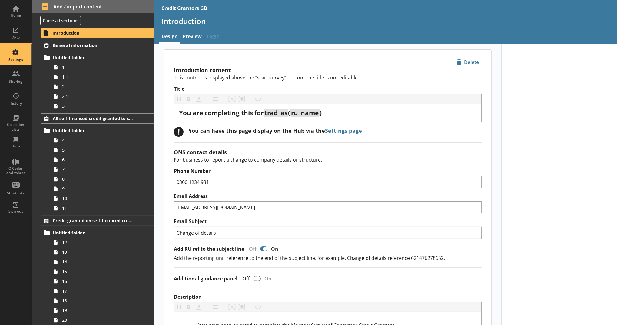
click at [21, 60] on div "Settings" at bounding box center [15, 59] width 21 height 5
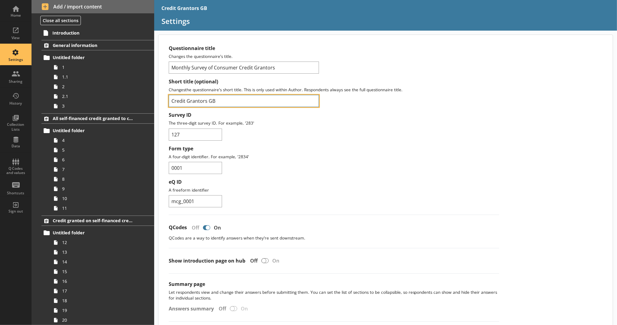
click at [172, 104] on input "Credit Grantors GB" at bounding box center [244, 101] width 150 height 12
type input "LIVE Credit Grantors GB"
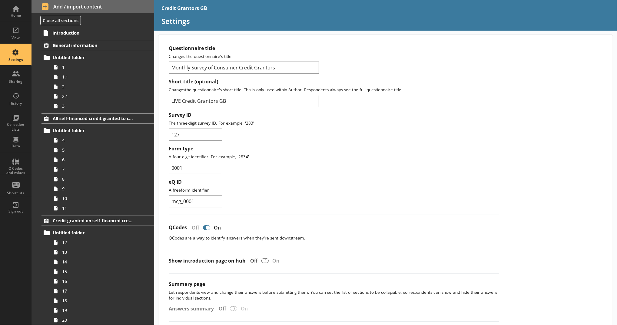
click at [323, 147] on label "Form type" at bounding box center [334, 148] width 331 height 6
click at [222, 162] on input "0001" at bounding box center [195, 168] width 53 height 12
click at [11, 4] on div "Home" at bounding box center [15, 10] width 21 height 21
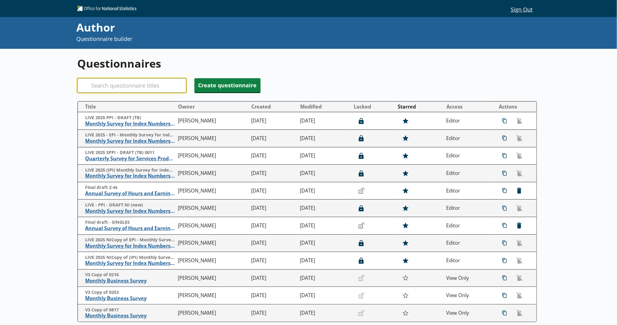
click at [105, 81] on input "Search" at bounding box center [131, 85] width 109 height 15
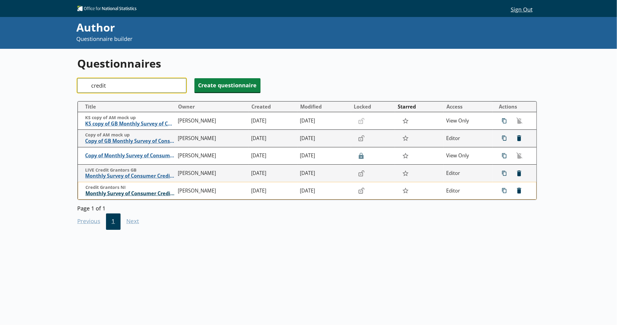
type input "credit"
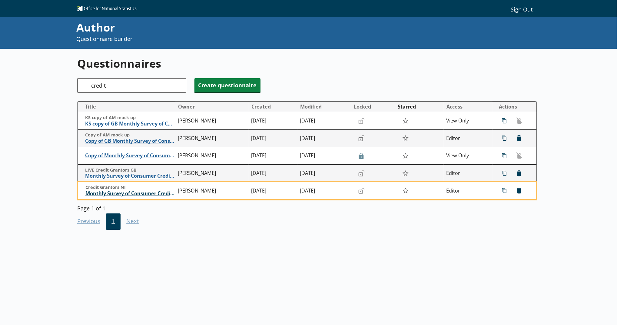
click at [164, 192] on span "Monthly Survey of Consumer Credit Grantors" at bounding box center [130, 193] width 90 height 6
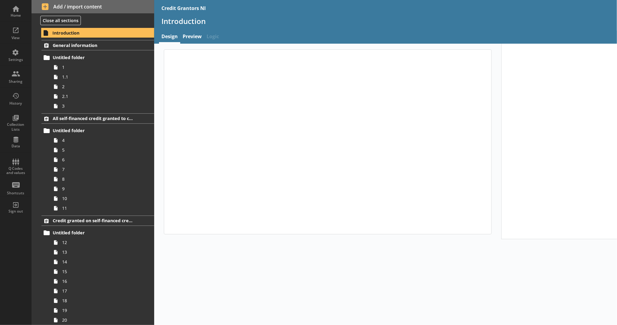
type textarea "x"
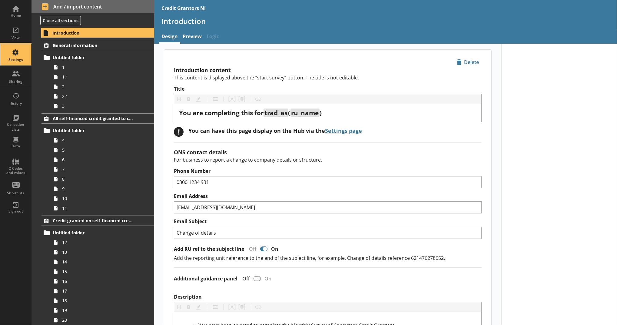
click at [18, 58] on div "Settings" at bounding box center [15, 59] width 21 height 5
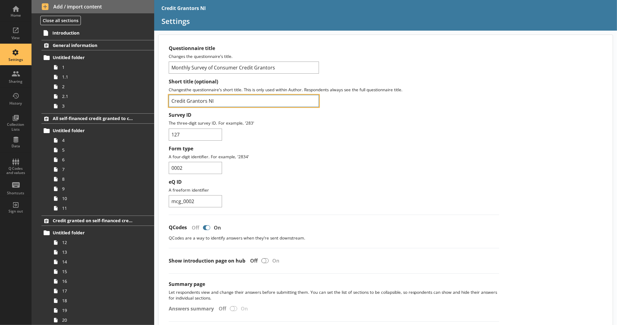
click at [172, 104] on input "Credit Grantors NI" at bounding box center [244, 101] width 150 height 12
type input "LIVE Credit Grantors NI"
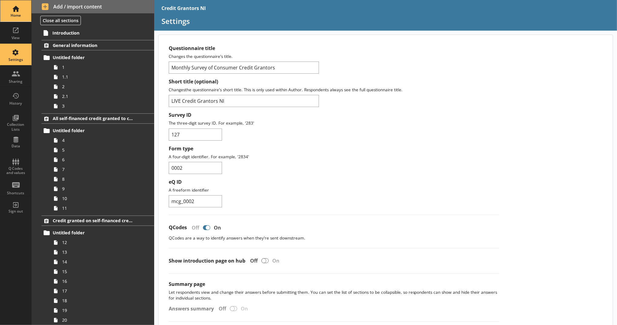
click at [22, 4] on div "Home" at bounding box center [15, 10] width 21 height 21
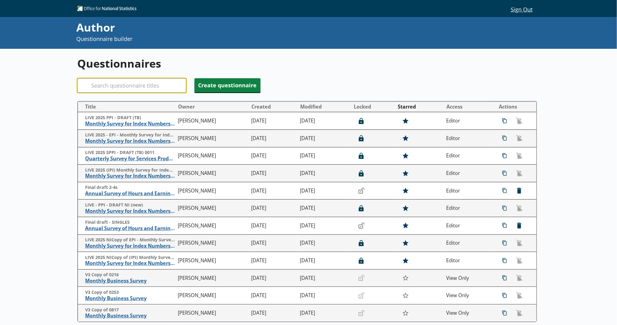
click at [113, 86] on input "Search" at bounding box center [131, 85] width 109 height 15
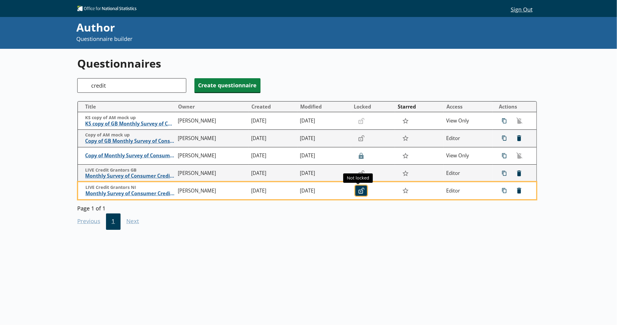
click at [358, 188] on button "Unlocked" at bounding box center [362, 191] width 12 height 10
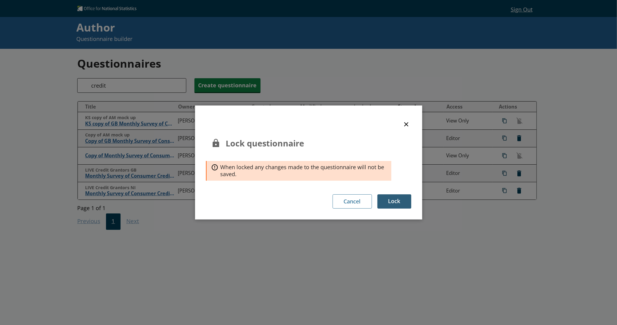
click at [394, 196] on button "Lock" at bounding box center [395, 201] width 34 height 14
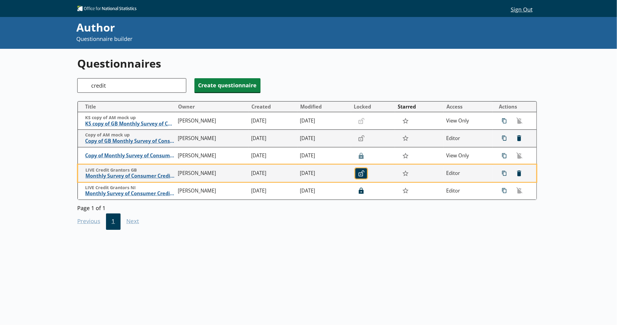
click at [359, 173] on icon "button" at bounding box center [362, 173] width 6 height 6
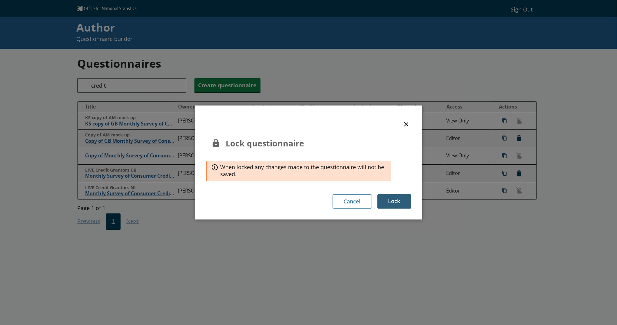
click at [409, 197] on button "Lock" at bounding box center [395, 201] width 34 height 14
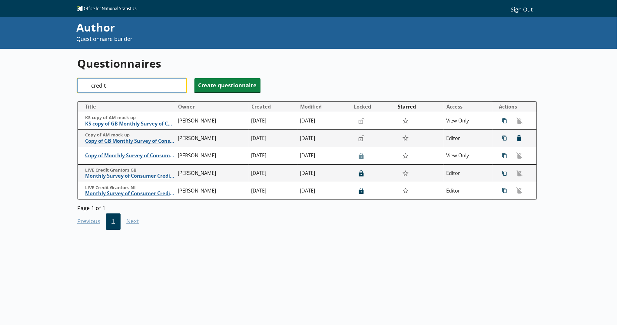
click at [146, 83] on input "credit" at bounding box center [131, 85] width 109 height 15
drag, startPoint x: 146, startPoint y: 83, endPoint x: 90, endPoint y: 88, distance: 56.3
click at [90, 88] on div "Search credit" at bounding box center [131, 85] width 109 height 15
type input "w"
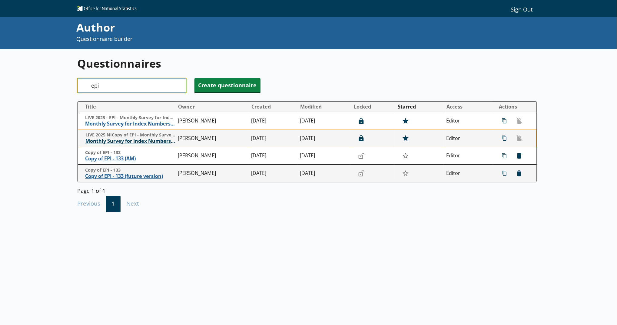
type input "epi"
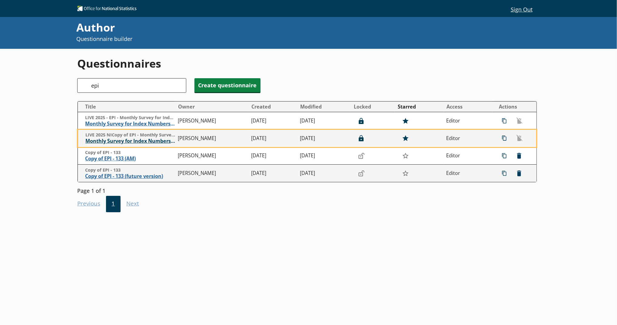
click at [141, 141] on span "Monthly Survey for Index Numbers of Export Prices - Price Quotation Return" at bounding box center [130, 141] width 90 height 6
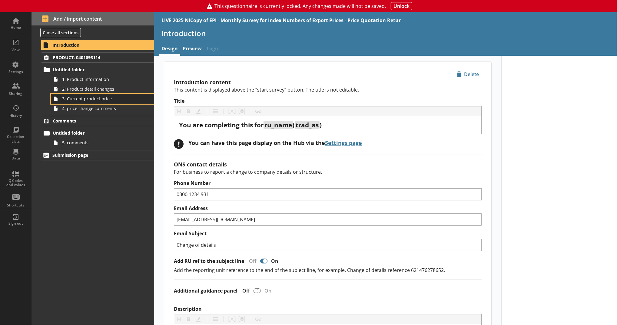
click at [124, 103] on link "3: Current product price" at bounding box center [102, 99] width 103 height 10
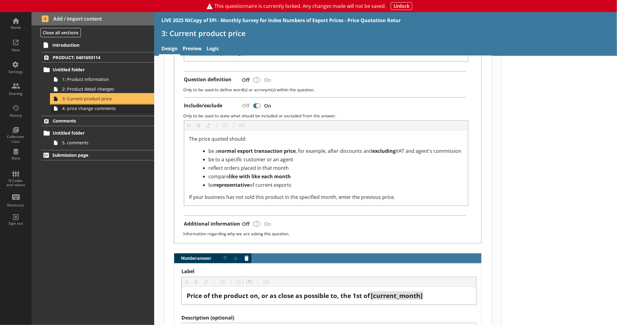
scroll to position [607, 0]
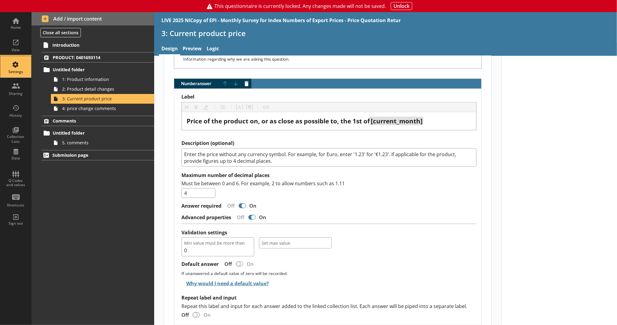
click at [22, 58] on div "Settings" at bounding box center [15, 66] width 21 height 21
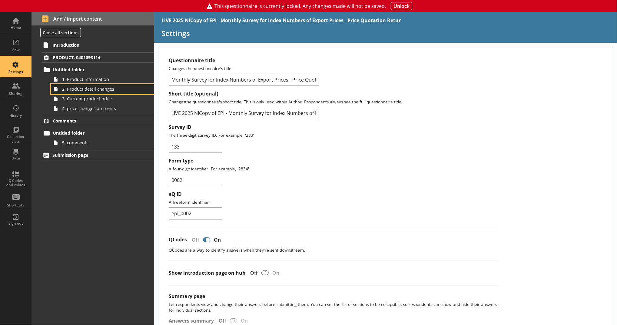
click at [113, 92] on link "2: Product detail changes" at bounding box center [102, 89] width 103 height 10
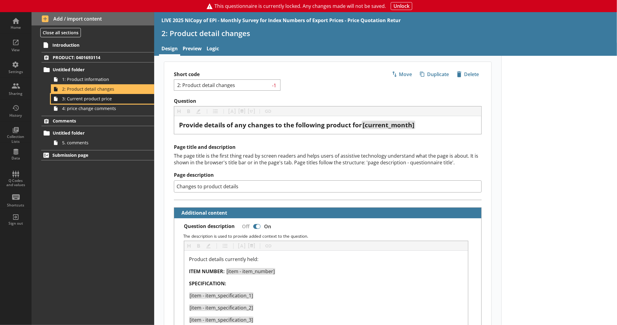
click at [124, 103] on link "3: Current product price" at bounding box center [102, 99] width 103 height 10
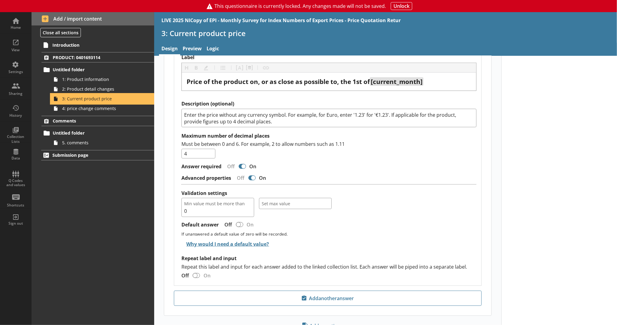
scroll to position [672, 0]
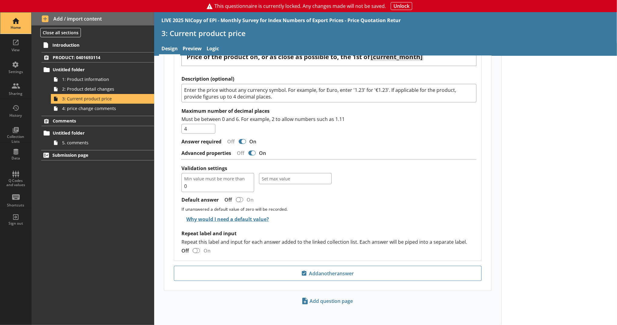
click at [21, 32] on div "Home" at bounding box center [15, 22] width 21 height 21
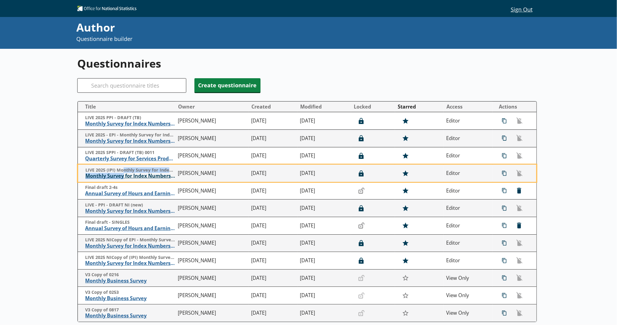
drag, startPoint x: 133, startPoint y: 175, endPoint x: 122, endPoint y: 173, distance: 10.4
click at [122, 173] on td "LIVE 2025 (IPI) Monthly Survey for Index Numbers of Import Prices - Price Quota…" at bounding box center [127, 174] width 98 height 18
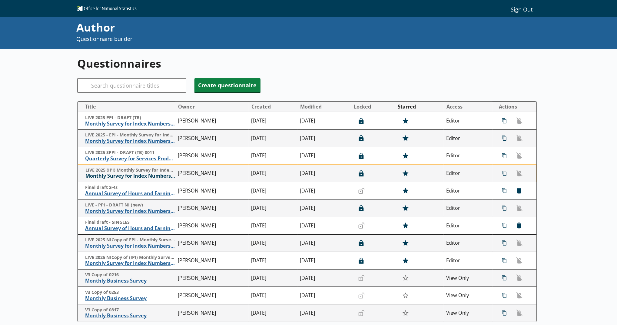
drag, startPoint x: 122, startPoint y: 173, endPoint x: 129, endPoint y: 176, distance: 6.6
click at [129, 176] on span "Monthly Survey for Index Numbers of Import Prices - Price Quotation Return" at bounding box center [130, 176] width 90 height 6
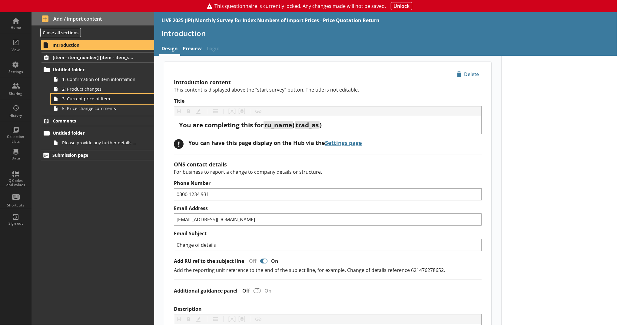
click at [112, 101] on span "3. Current price of item" at bounding box center [99, 99] width 74 height 6
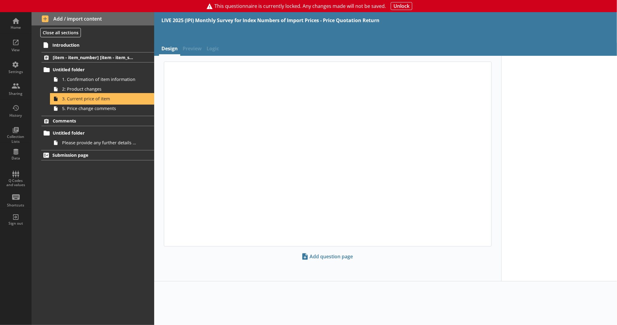
type textarea "x"
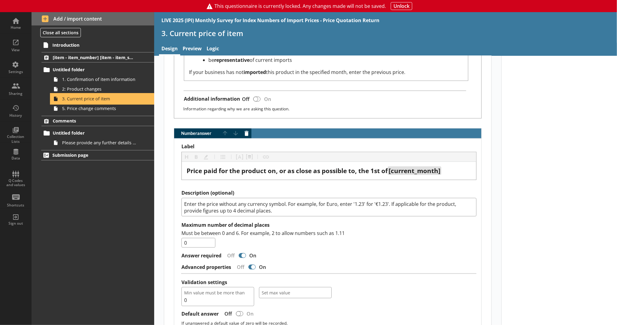
scroll to position [555, 0]
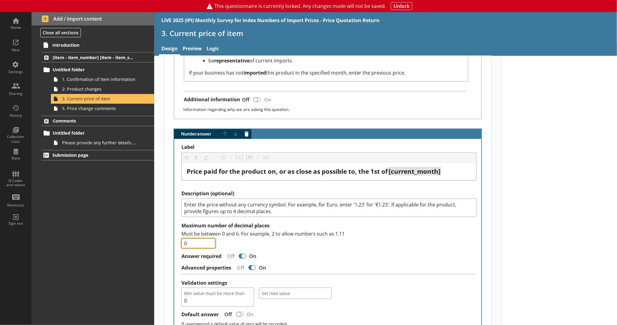
click at [194, 246] on input "0" at bounding box center [199, 244] width 34 height 10
type input "4"
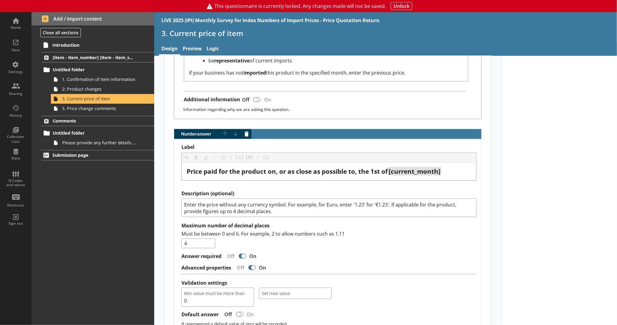
click at [305, 244] on div "Must be between 0 and 6. For example, 2 to allow numbers such as 1.11 4" at bounding box center [329, 239] width 295 height 18
click at [15, 26] on div "Home" at bounding box center [15, 27] width 21 height 5
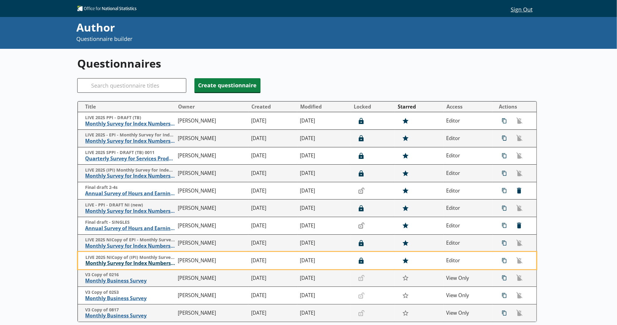
click at [127, 263] on span "Monthly Survey for Index Numbers of Import Prices - Price Quotation Return" at bounding box center [130, 263] width 90 height 6
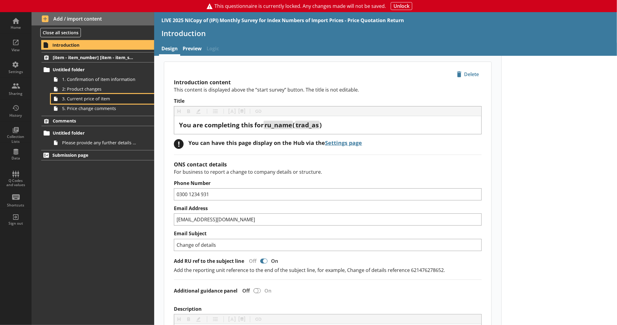
click at [93, 102] on link "3. Current price of item" at bounding box center [102, 99] width 103 height 10
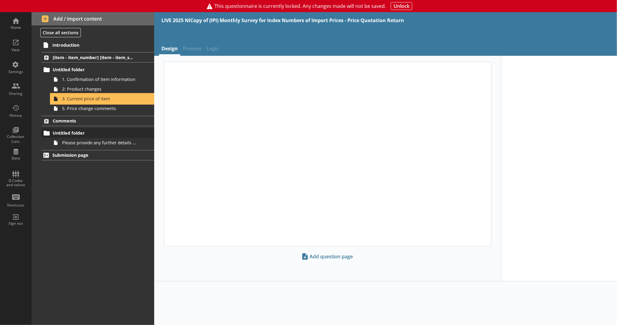
type textarea "x"
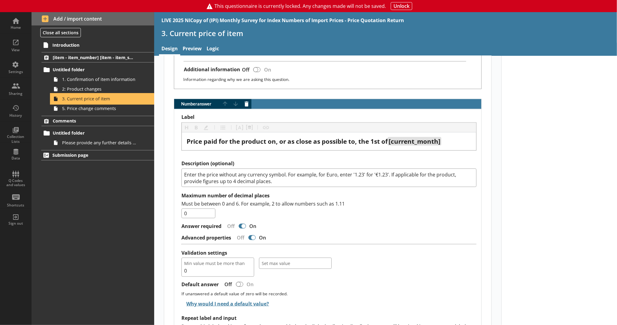
scroll to position [586, 0]
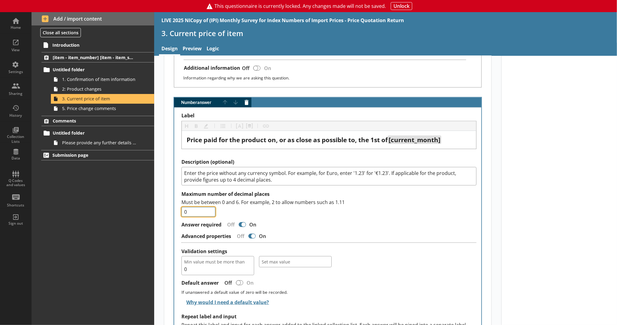
click at [198, 209] on input "0" at bounding box center [199, 212] width 34 height 10
type input "4"
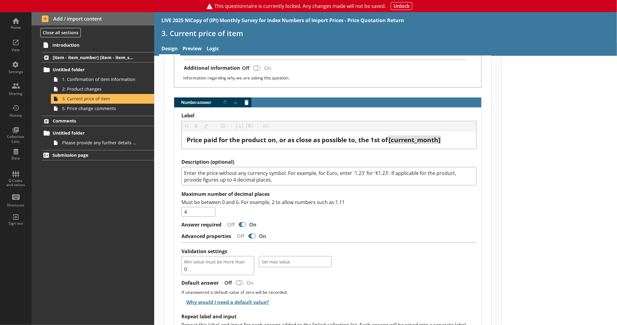
click at [259, 216] on div "Must be between 0 and 6. For example, 2 to allow numbers such as 1.11 4" at bounding box center [329, 208] width 295 height 18
type textarea "x"
click at [42, 276] on div "Introduction [item - item_number] [item - item_specification_1] Untitled folder…" at bounding box center [93, 182] width 123 height 286
